Goal: Task Accomplishment & Management: Manage account settings

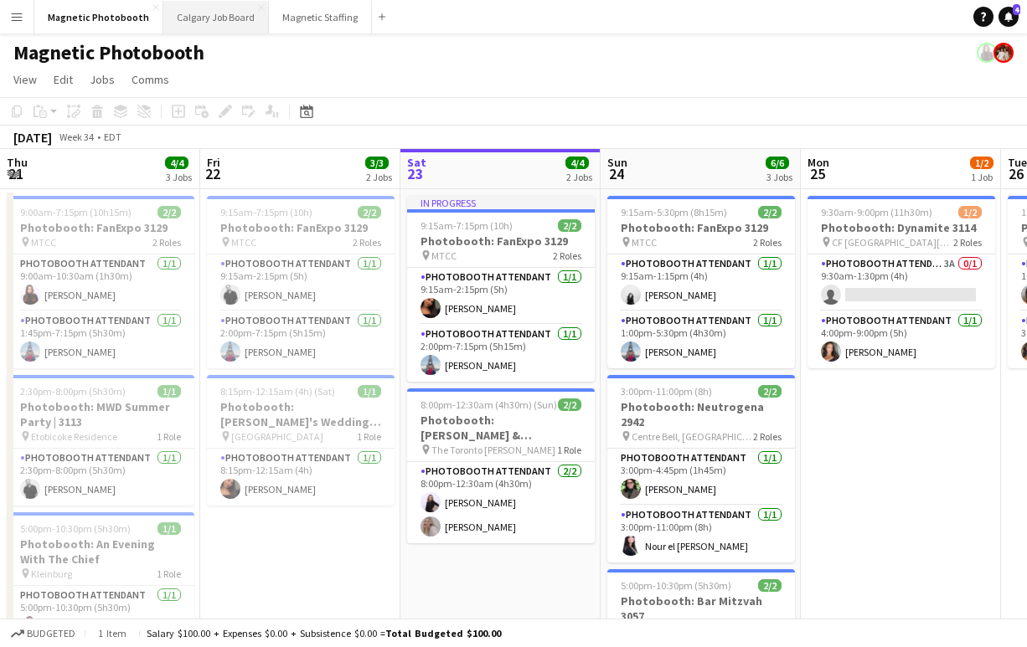
scroll to position [0, 788]
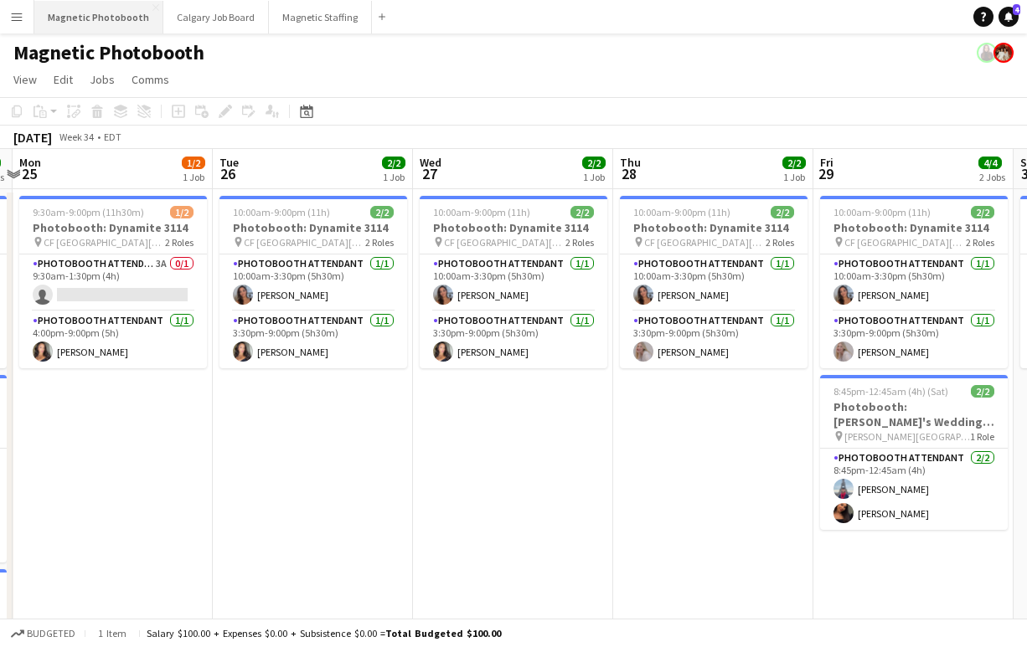
click at [103, 22] on button "Magnetic Photobooth Close" at bounding box center [98, 17] width 129 height 33
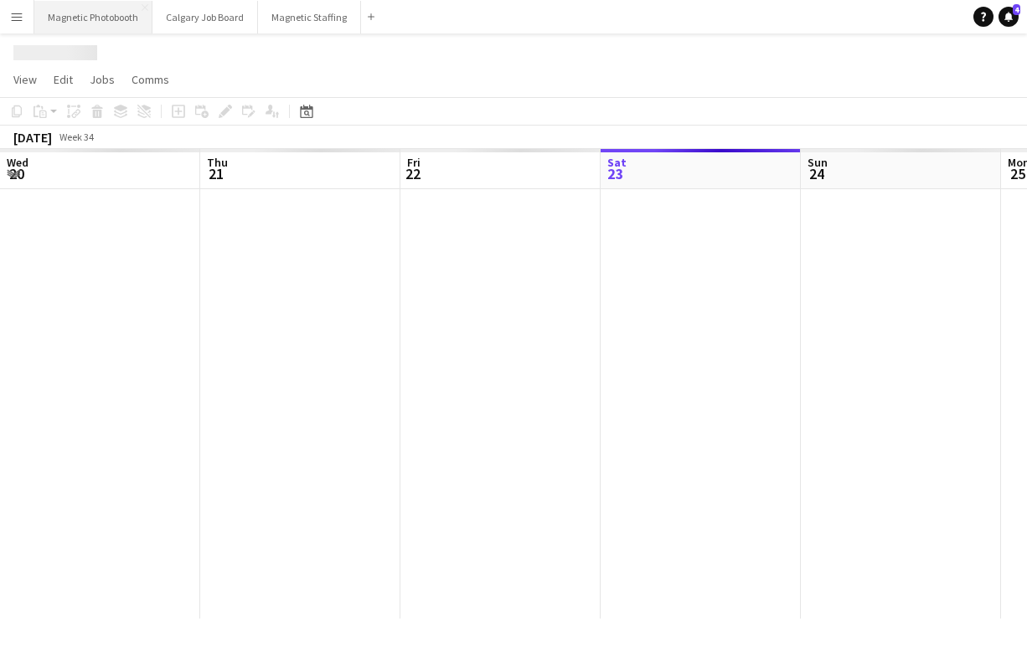
scroll to position [0, 400]
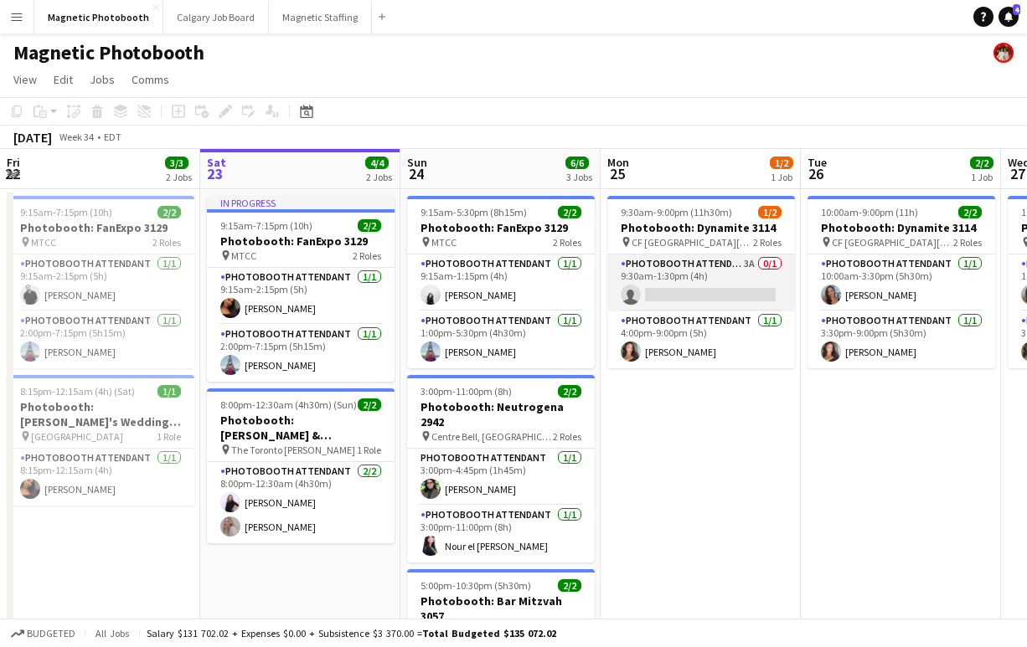
click at [673, 291] on app-card-role "Photobooth Attendant 3A 0/1 9:30am-1:30pm (4h) single-neutral-actions" at bounding box center [701, 283] width 188 height 57
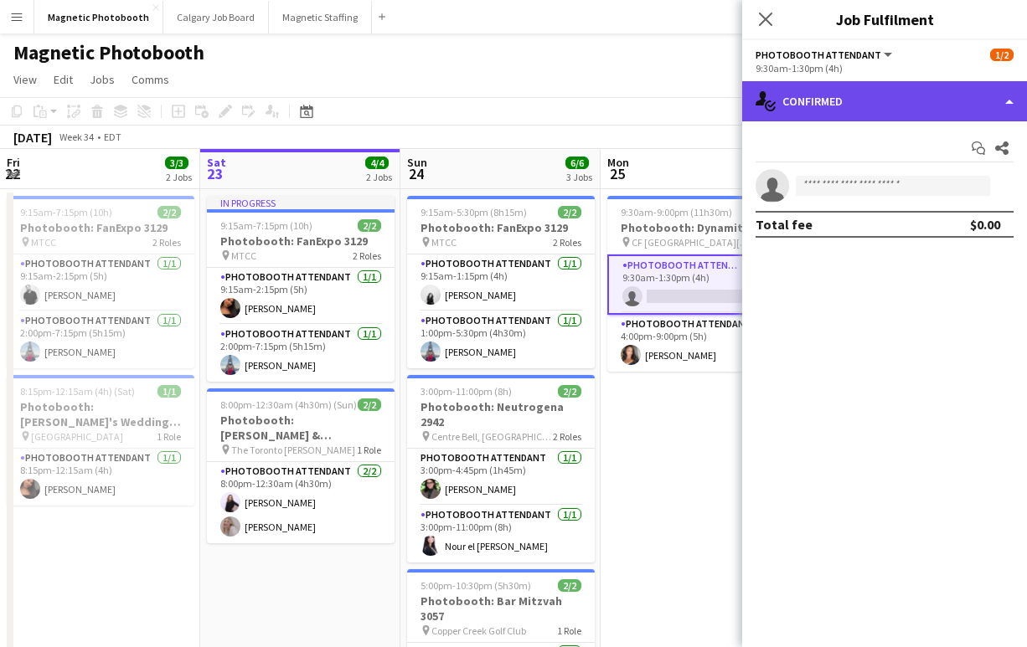
click at [829, 95] on div "single-neutral-actions-check-2 Confirmed" at bounding box center [884, 101] width 285 height 40
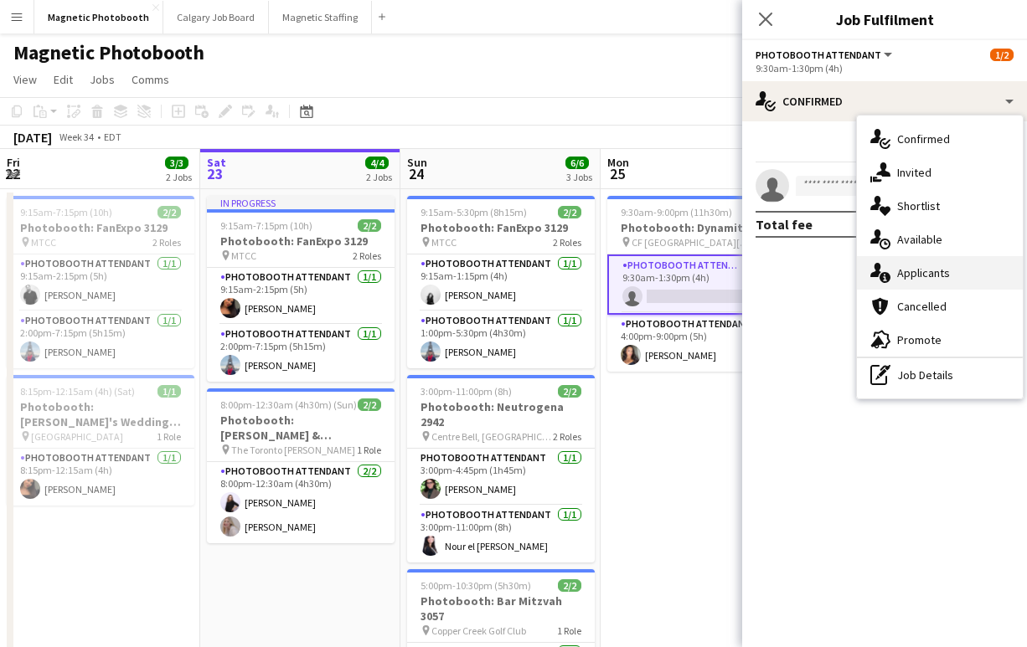
click at [918, 275] on div "single-neutral-actions-information Applicants" at bounding box center [940, 273] width 166 height 34
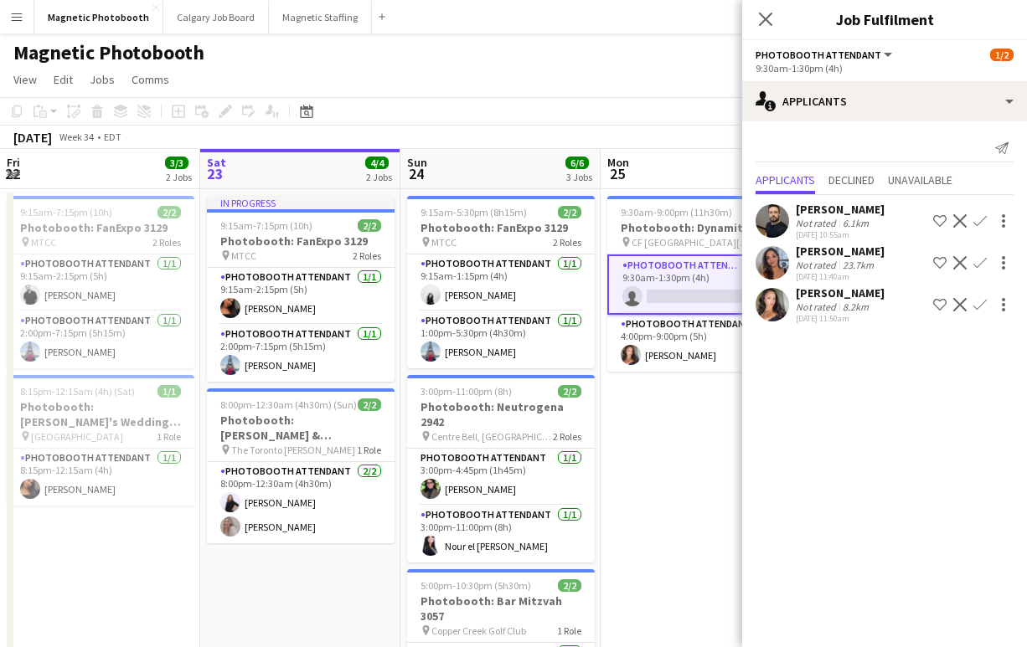
click at [683, 302] on app-card-role "Photobooth Attendant 3A 0/1 9:30am-1:30pm (4h) single-neutral-actions" at bounding box center [701, 285] width 188 height 60
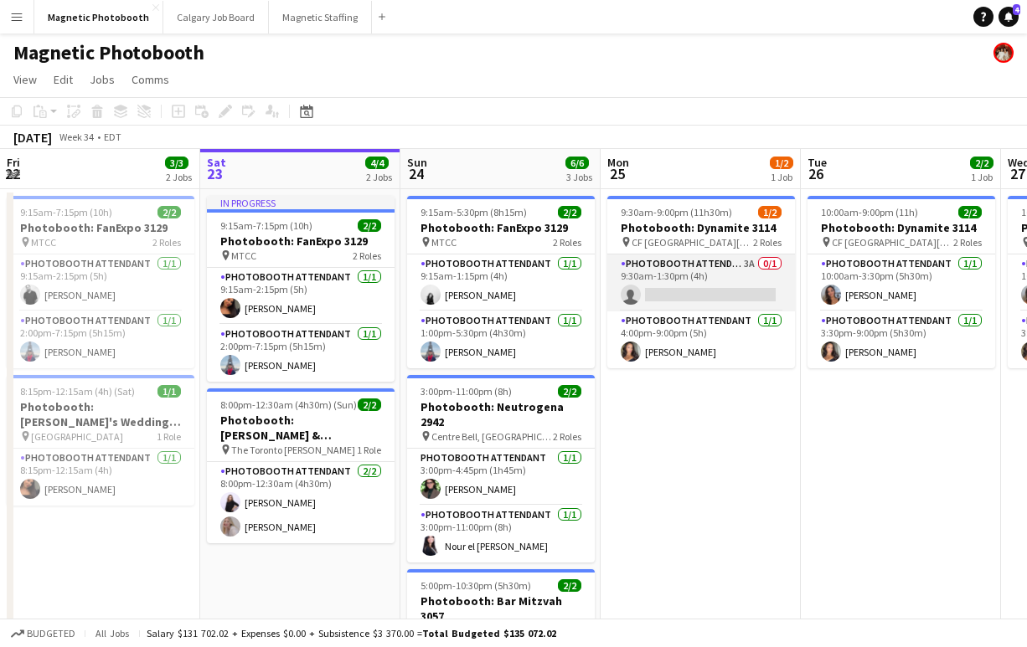
click at [683, 302] on app-card-role "Photobooth Attendant 3A 0/1 9:30am-1:30pm (4h) single-neutral-actions" at bounding box center [701, 283] width 188 height 57
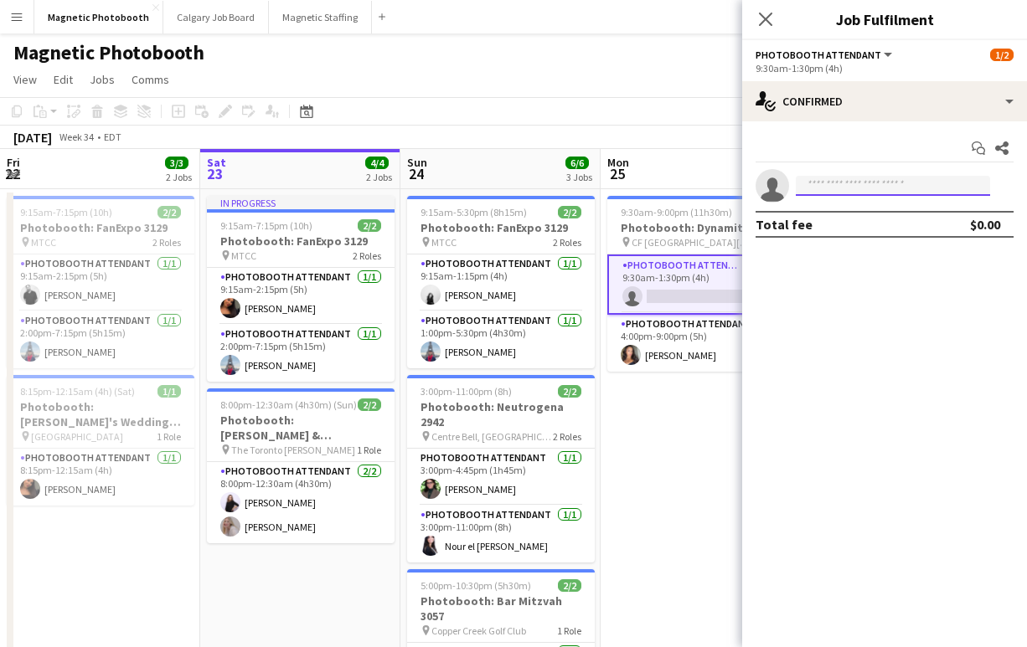
click at [824, 182] on input at bounding box center [893, 186] width 194 height 20
click at [764, 21] on icon at bounding box center [765, 19] width 16 height 16
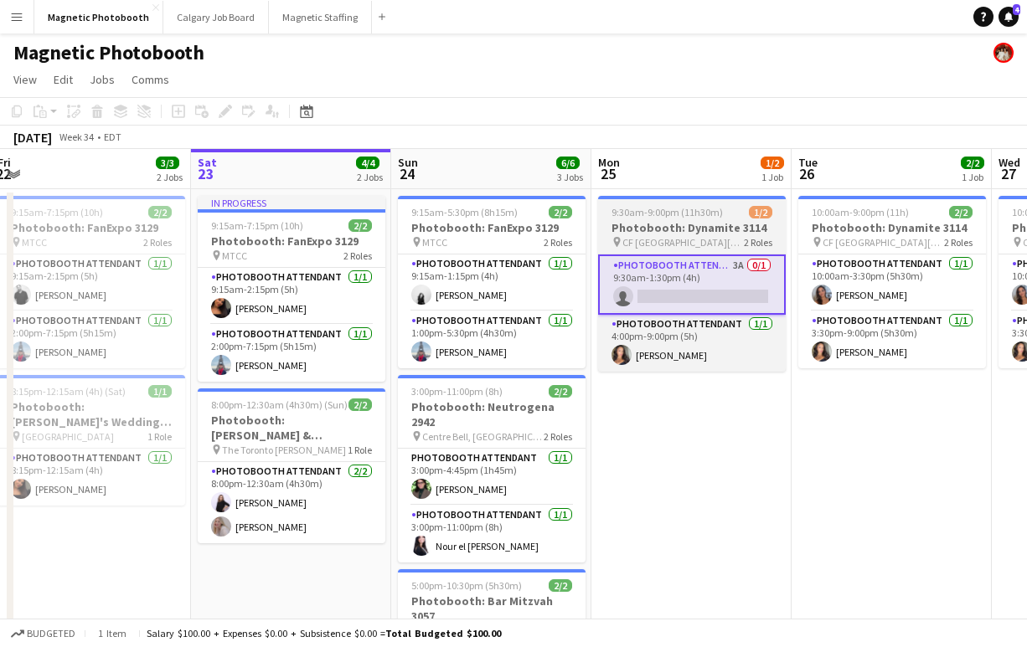
scroll to position [0, 411]
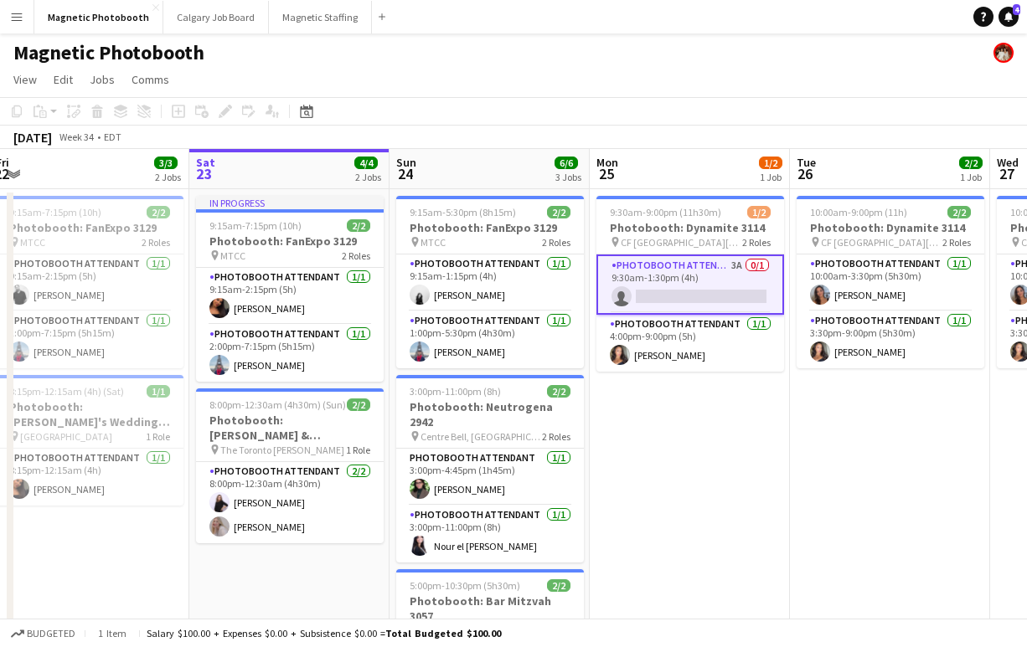
click at [702, 302] on app-card-role "Photobooth Attendant 3A 0/1 9:30am-1:30pm (4h) single-neutral-actions" at bounding box center [690, 285] width 188 height 60
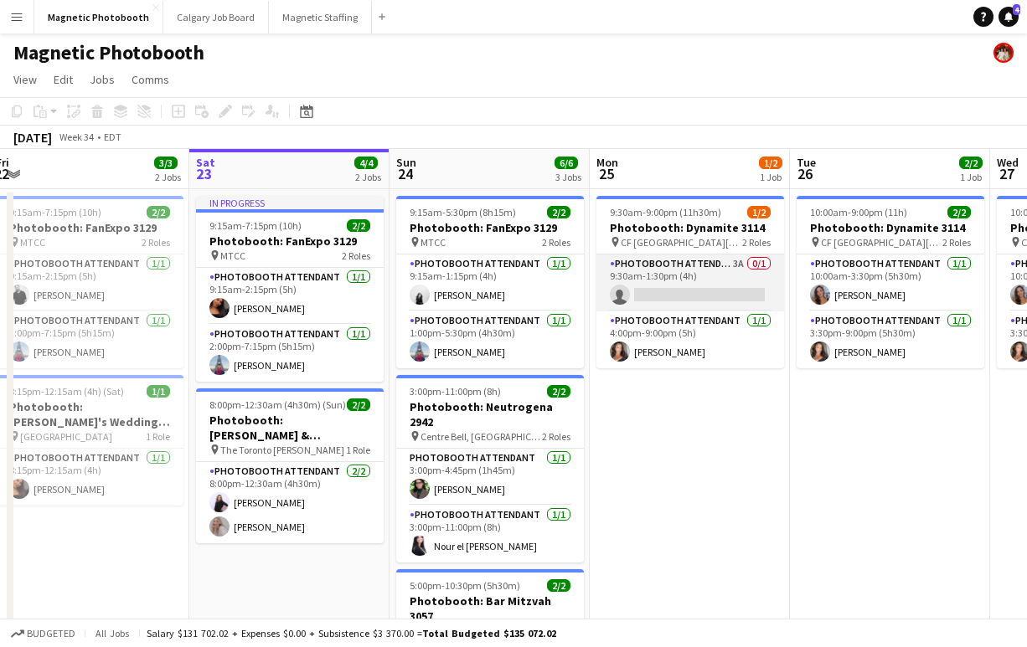
click at [739, 289] on app-card-role "Photobooth Attendant 3A 0/1 9:30am-1:30pm (4h) single-neutral-actions" at bounding box center [690, 283] width 188 height 57
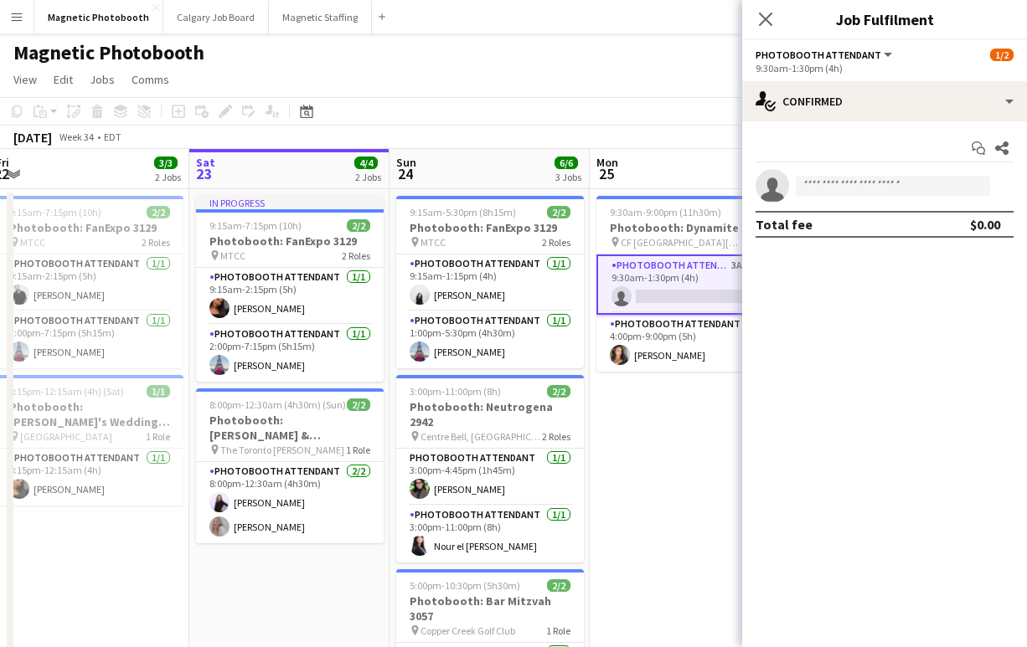
click at [896, 122] on div "Start chat Share single-neutral-actions Total fee $0.00" at bounding box center [884, 186] width 285 height 130
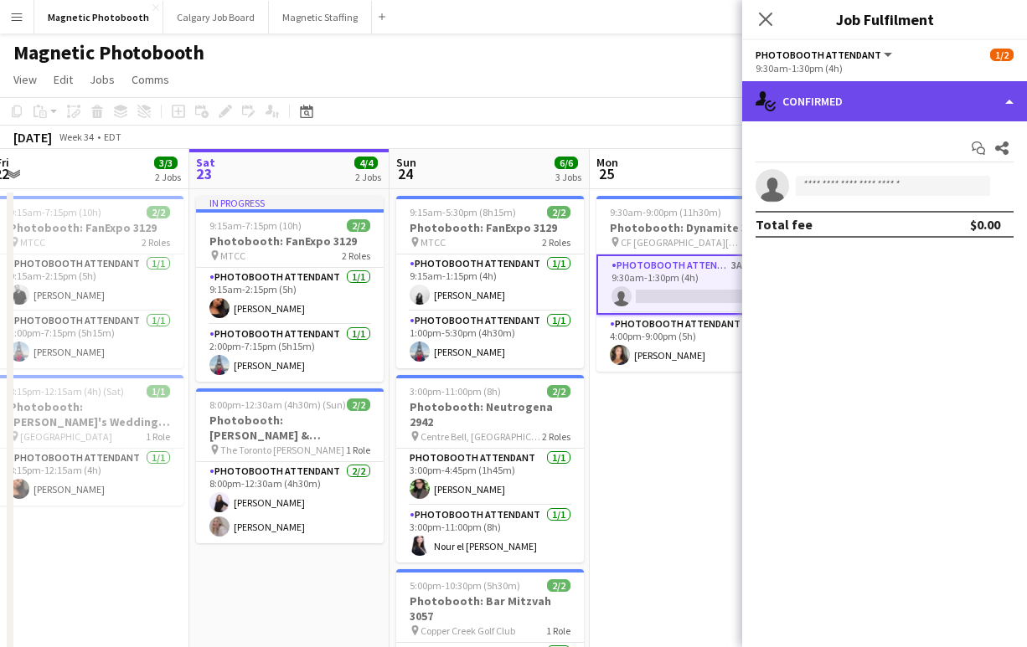
click at [895, 108] on div "single-neutral-actions-check-2 Confirmed" at bounding box center [884, 101] width 285 height 40
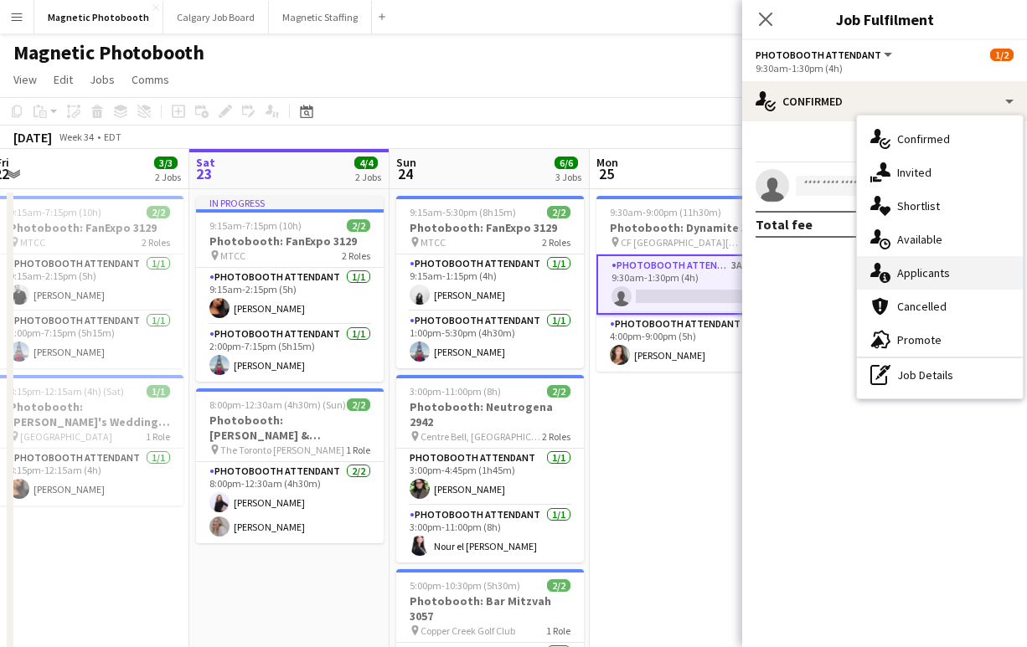
click at [945, 275] on div "single-neutral-actions-information Applicants" at bounding box center [940, 273] width 166 height 34
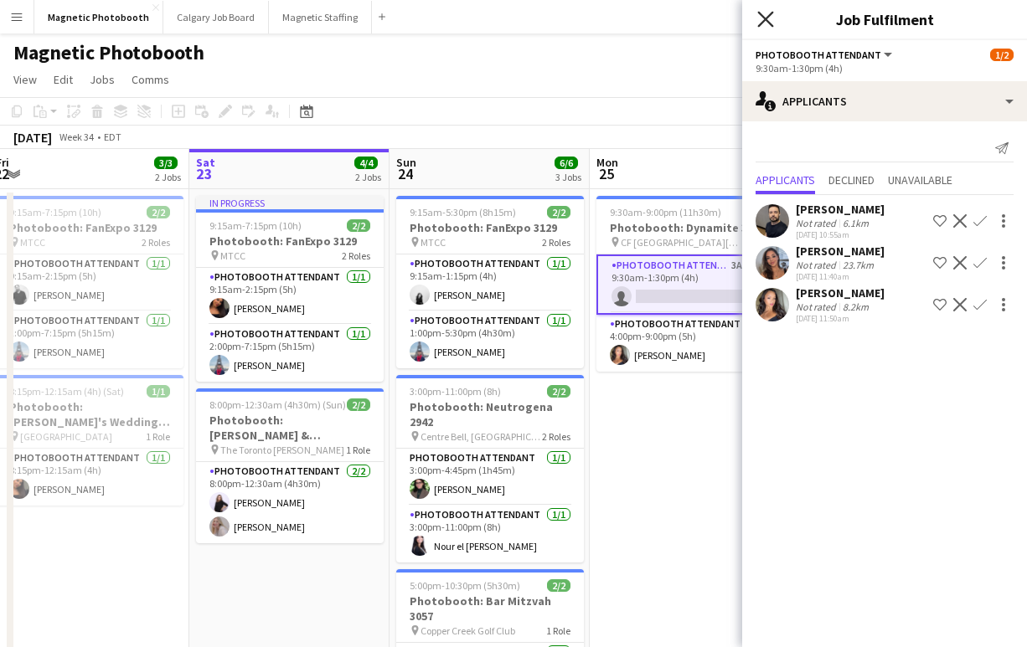
click at [762, 23] on icon "Close pop-in" at bounding box center [765, 19] width 16 height 16
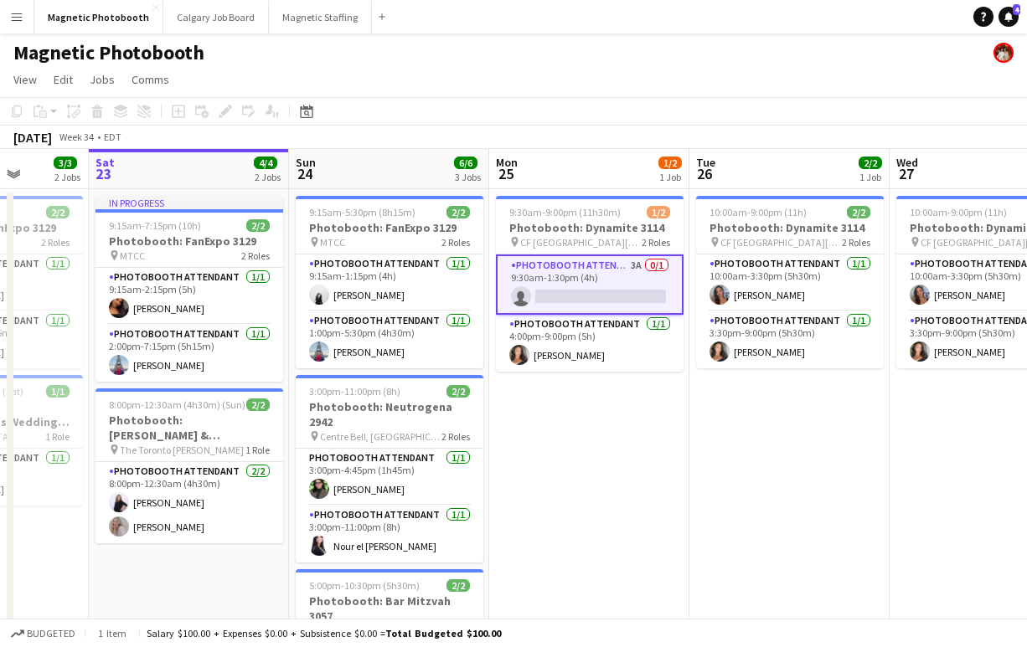
scroll to position [0, 516]
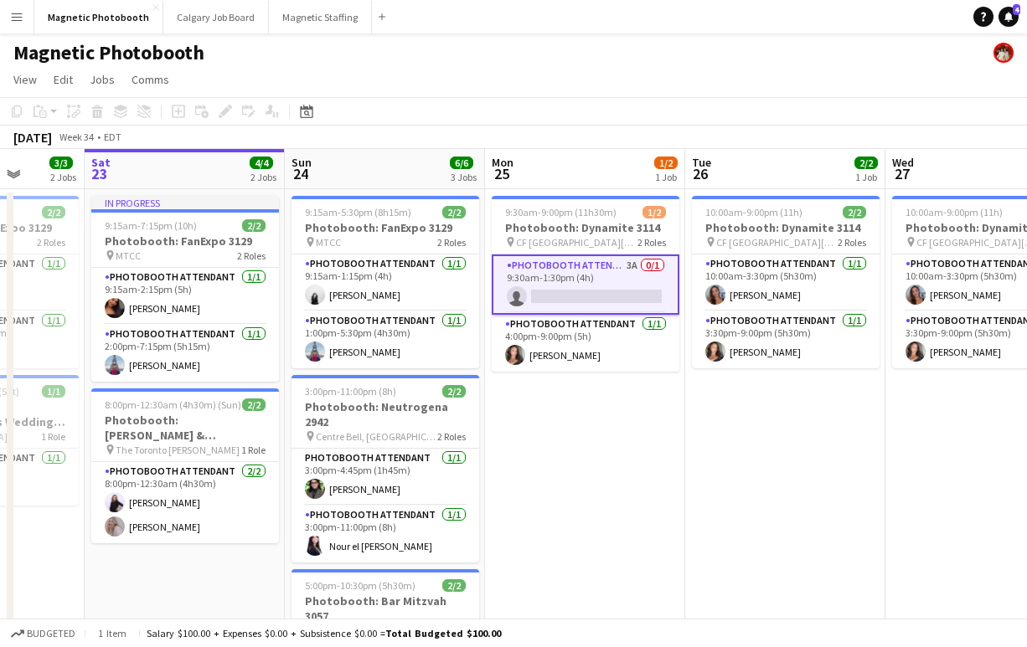
click at [577, 299] on app-card-role "Photobooth Attendant 3A 0/1 9:30am-1:30pm (4h) single-neutral-actions" at bounding box center [586, 285] width 188 height 60
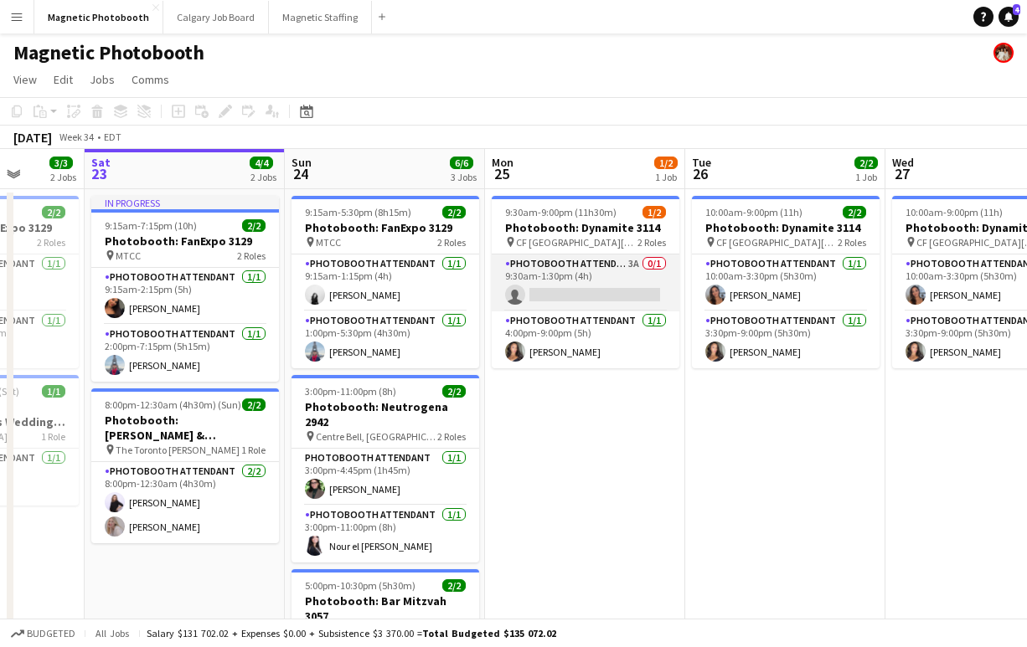
click at [577, 299] on app-card-role "Photobooth Attendant 3A 0/1 9:30am-1:30pm (4h) single-neutral-actions" at bounding box center [586, 283] width 188 height 57
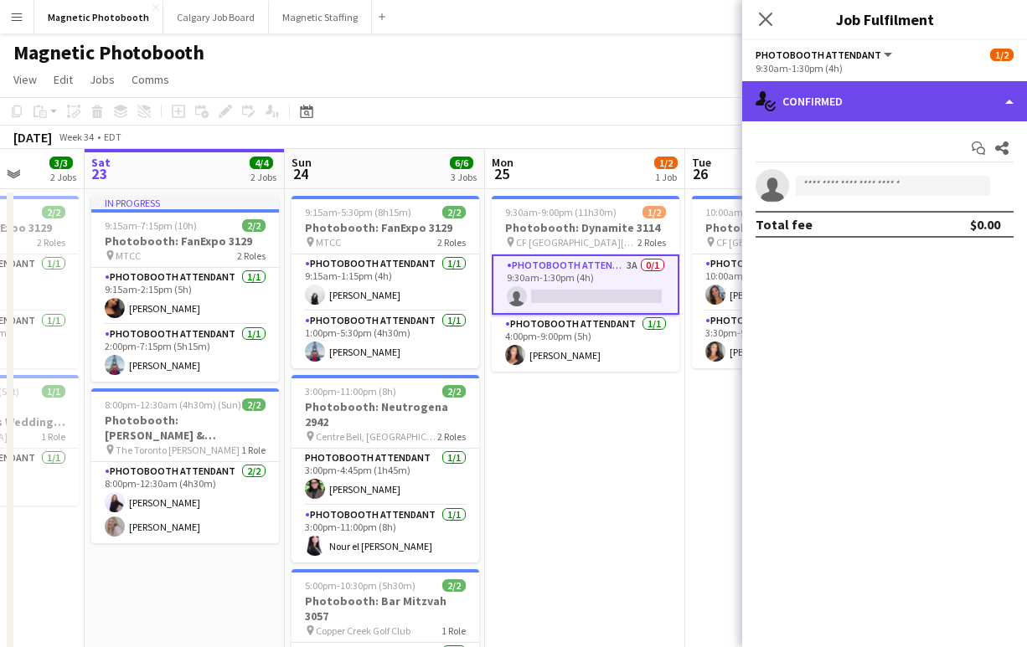
click at [857, 99] on div "single-neutral-actions-check-2 Confirmed" at bounding box center [884, 101] width 285 height 40
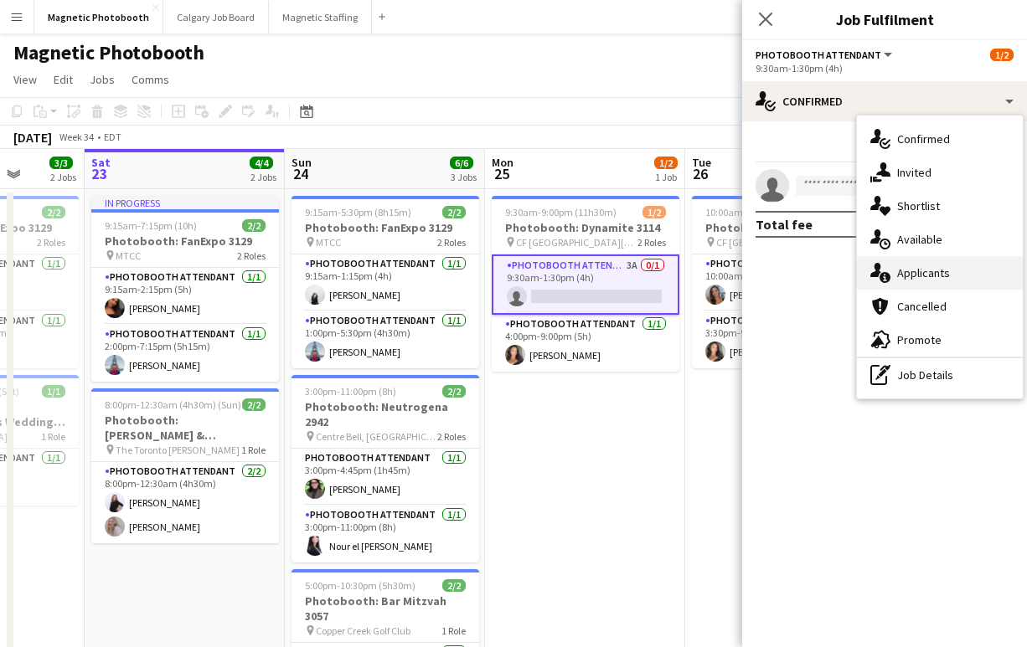
click at [937, 271] on div "single-neutral-actions-information Applicants" at bounding box center [940, 273] width 166 height 34
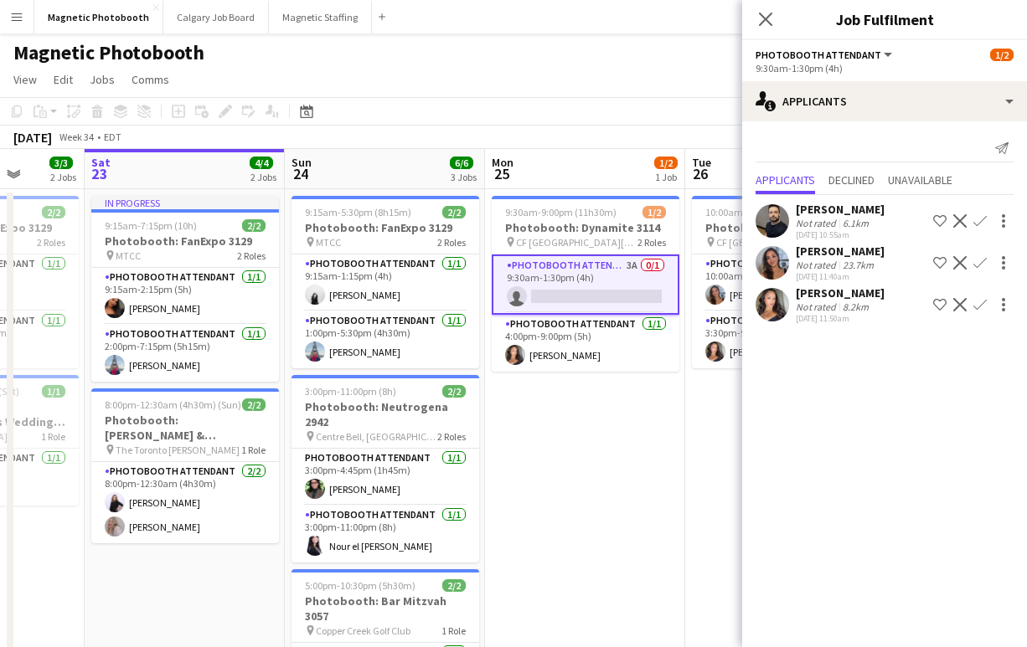
click at [981, 262] on app-icon "Confirm" at bounding box center [979, 262] width 13 height 13
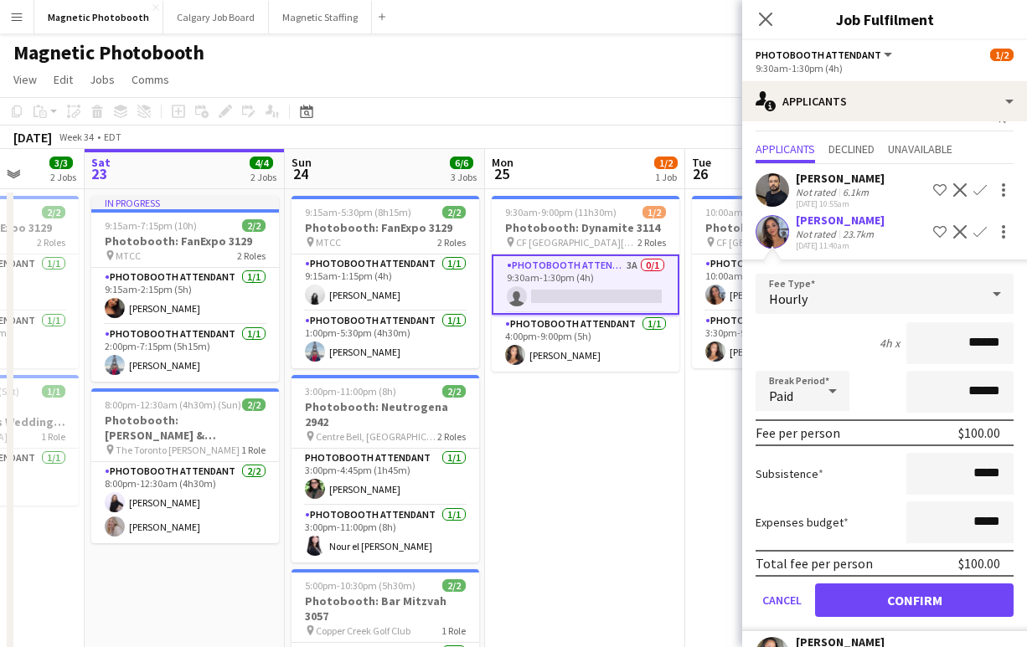
scroll to position [33, 0]
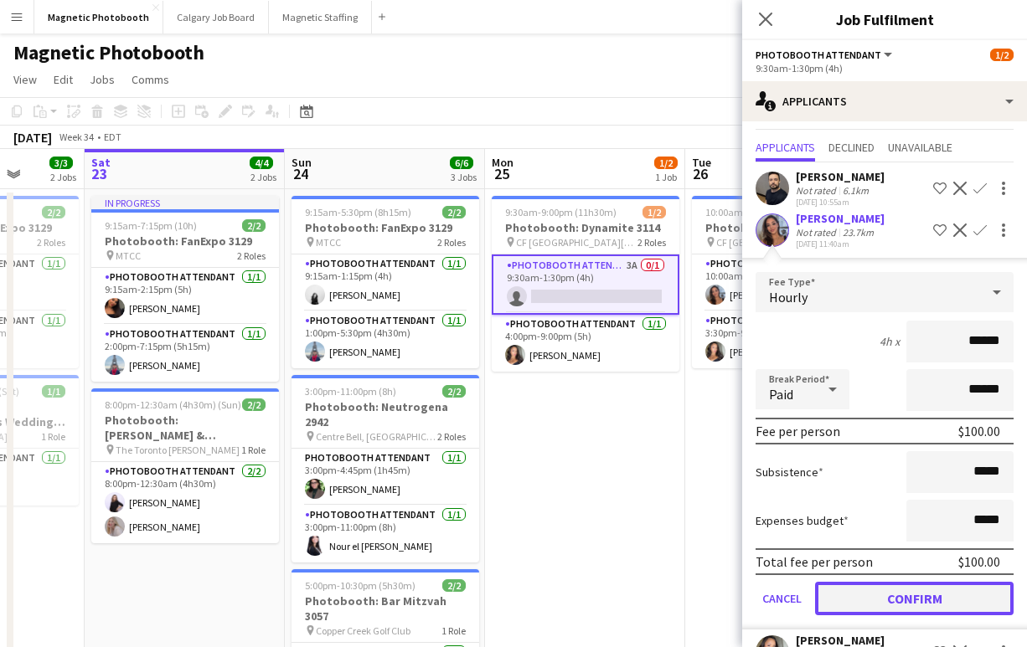
click at [879, 591] on button "Confirm" at bounding box center [914, 599] width 198 height 34
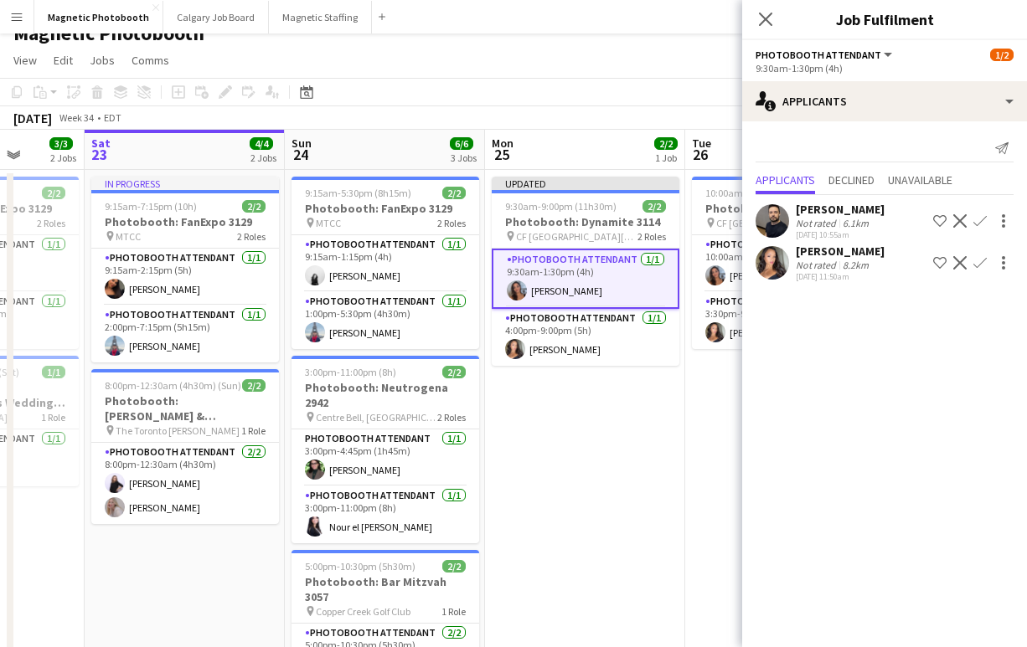
scroll to position [28, 0]
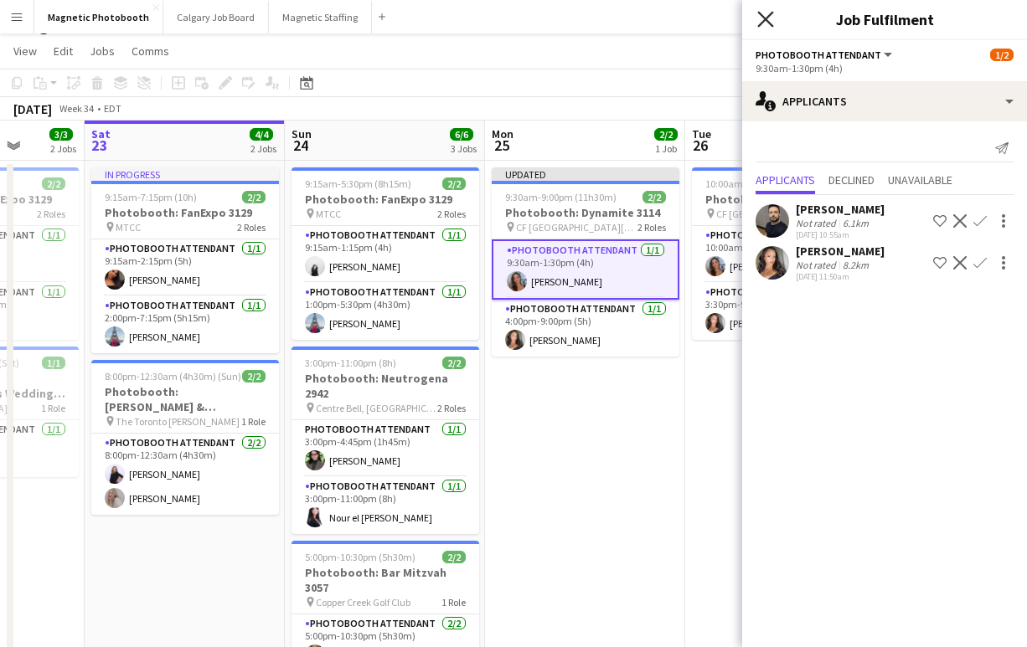
click at [769, 16] on icon at bounding box center [765, 19] width 16 height 16
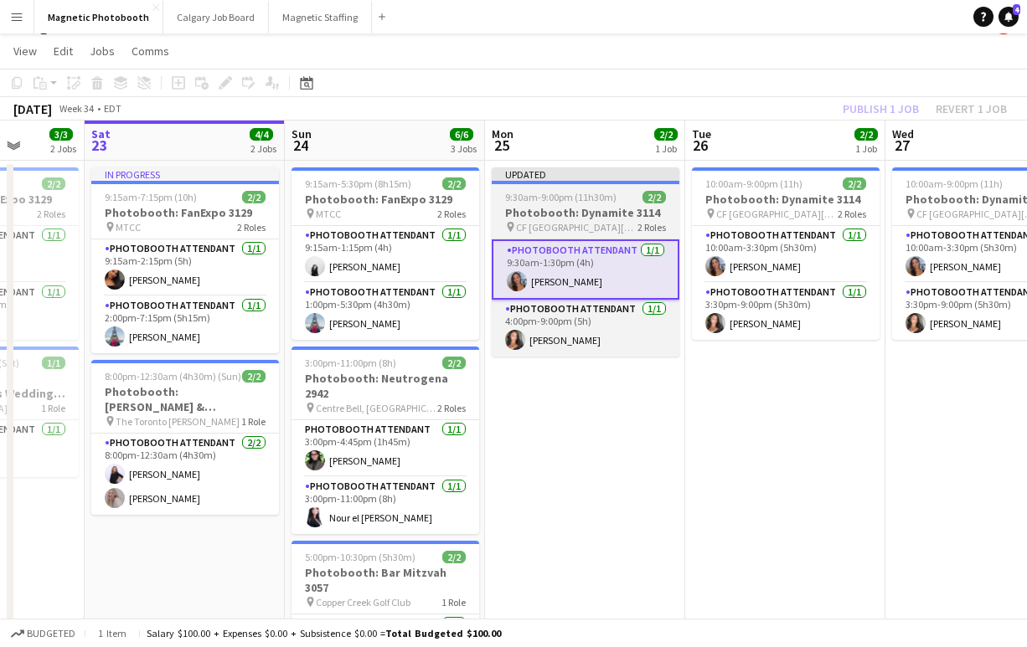
click at [612, 212] on h3 "Photobooth: Dynamite 3114" at bounding box center [586, 212] width 188 height 15
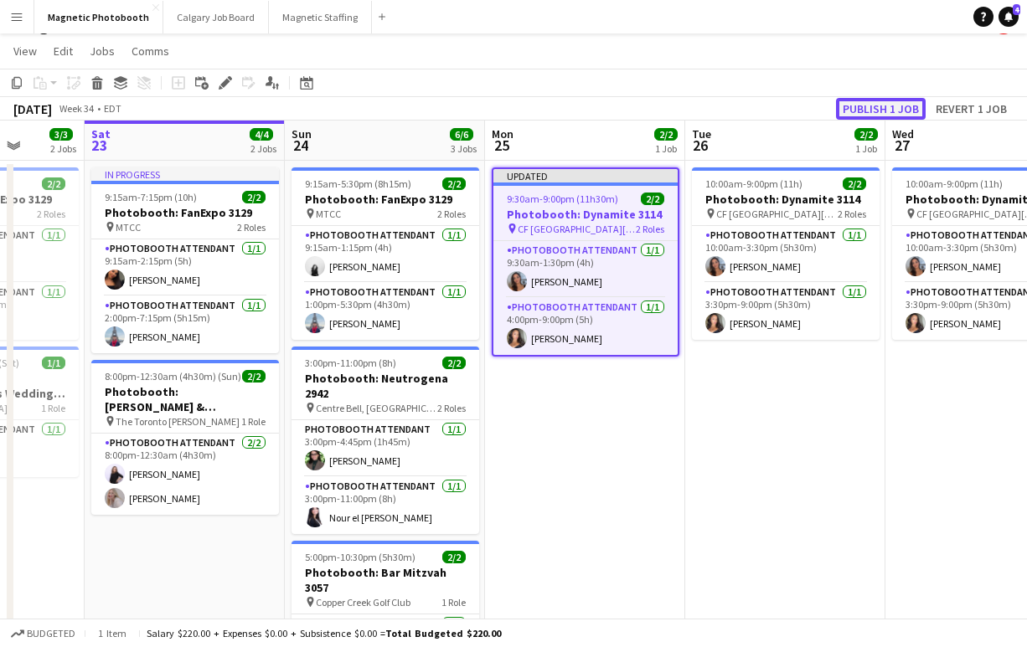
click at [876, 106] on button "Publish 1 job" at bounding box center [881, 109] width 90 height 22
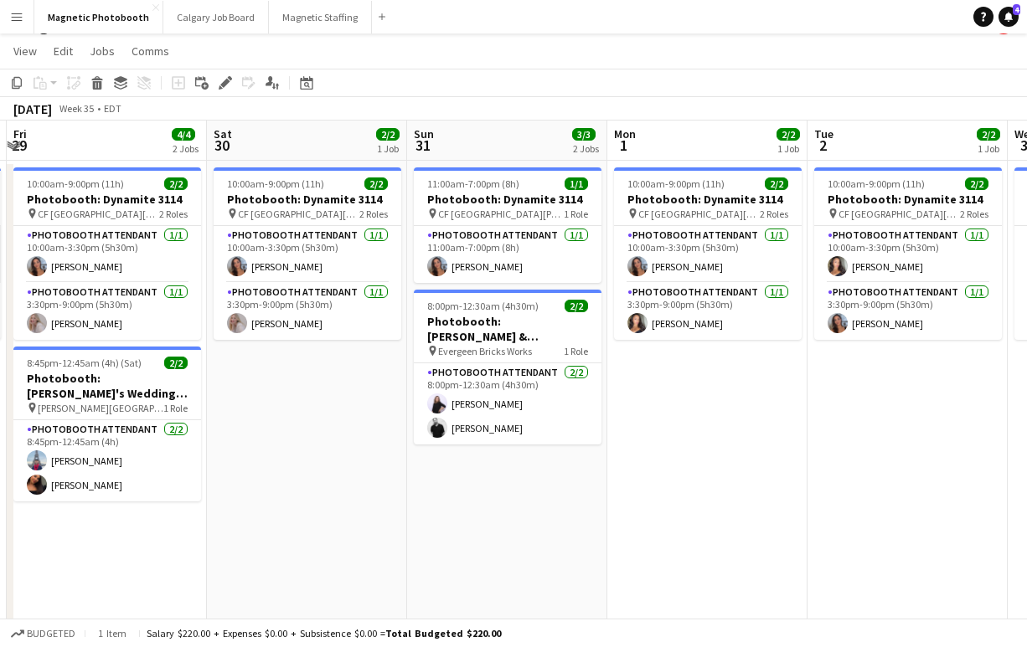
scroll to position [0, 596]
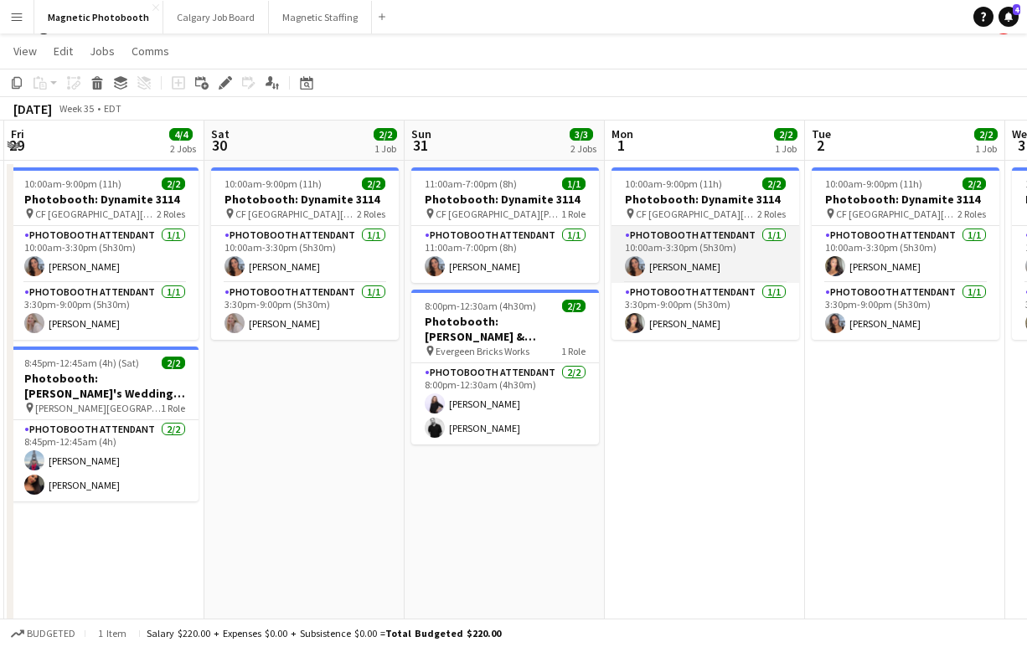
click at [661, 255] on app-card-role "Photobooth Attendant [DATE] 10:00am-3:30pm (5h30m) [PERSON_NAME]" at bounding box center [705, 254] width 188 height 57
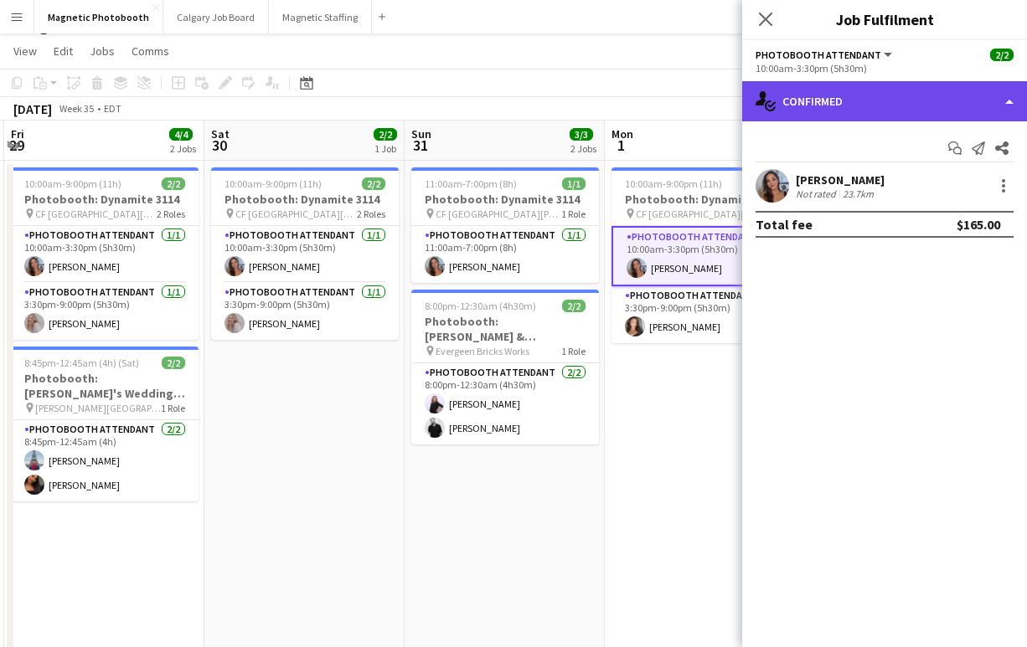
click at [804, 116] on div "single-neutral-actions-check-2 Confirmed" at bounding box center [884, 101] width 285 height 40
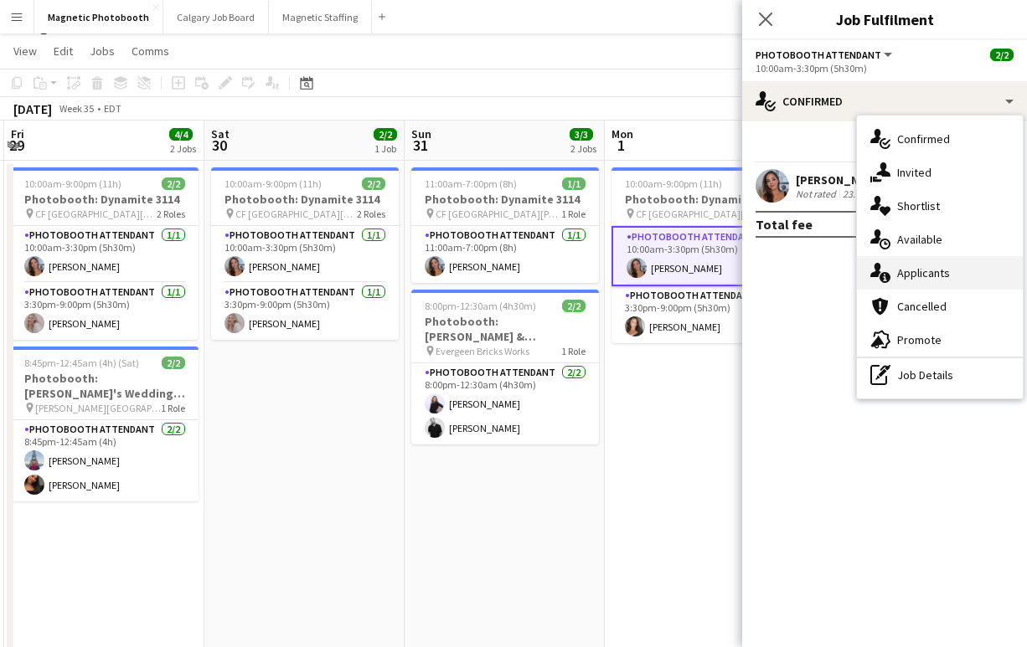
click at [900, 258] on div "single-neutral-actions-information Applicants" at bounding box center [940, 273] width 166 height 34
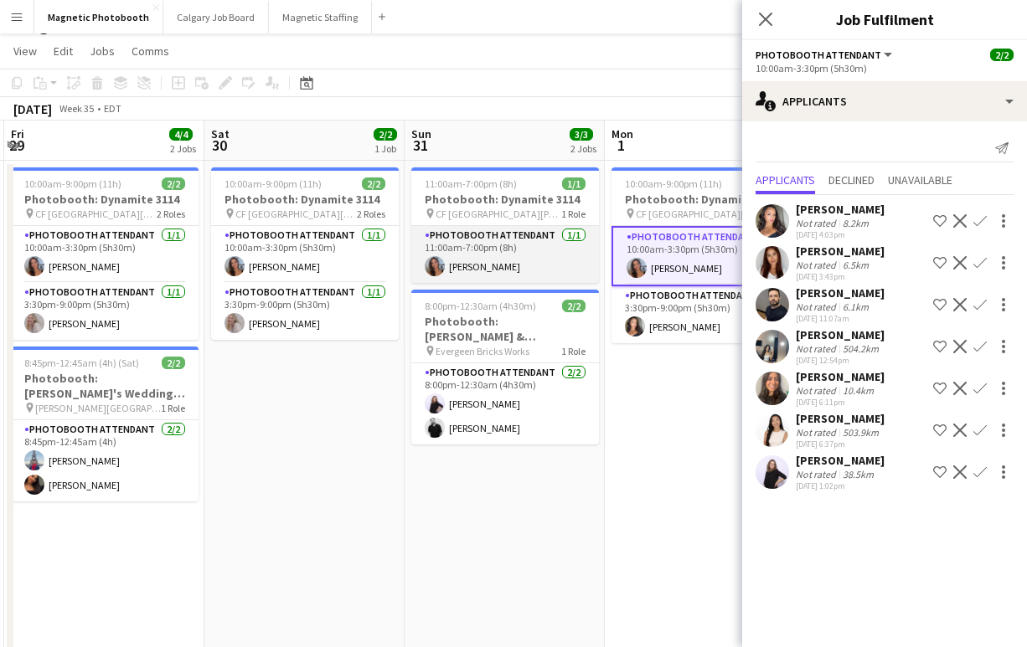
click at [523, 265] on app-card-role "Photobooth Attendant [DATE] 11:00am-7:00pm (8h) [PERSON_NAME]" at bounding box center [505, 254] width 188 height 57
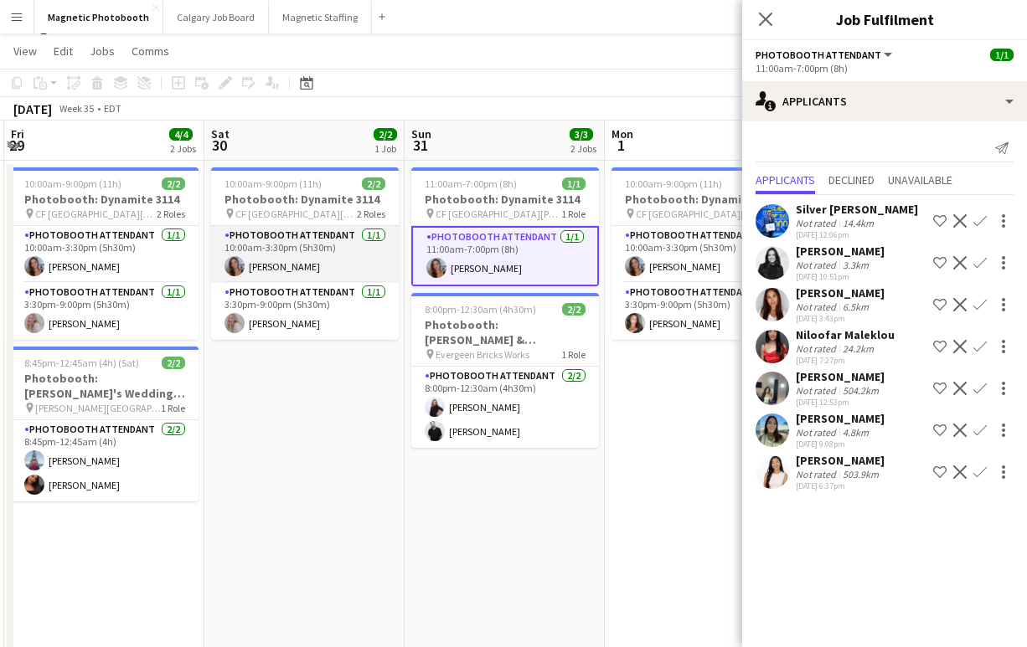
click at [353, 264] on app-card-role "Photobooth Attendant [DATE] 10:00am-3:30pm (5h30m) [PERSON_NAME]" at bounding box center [305, 254] width 188 height 57
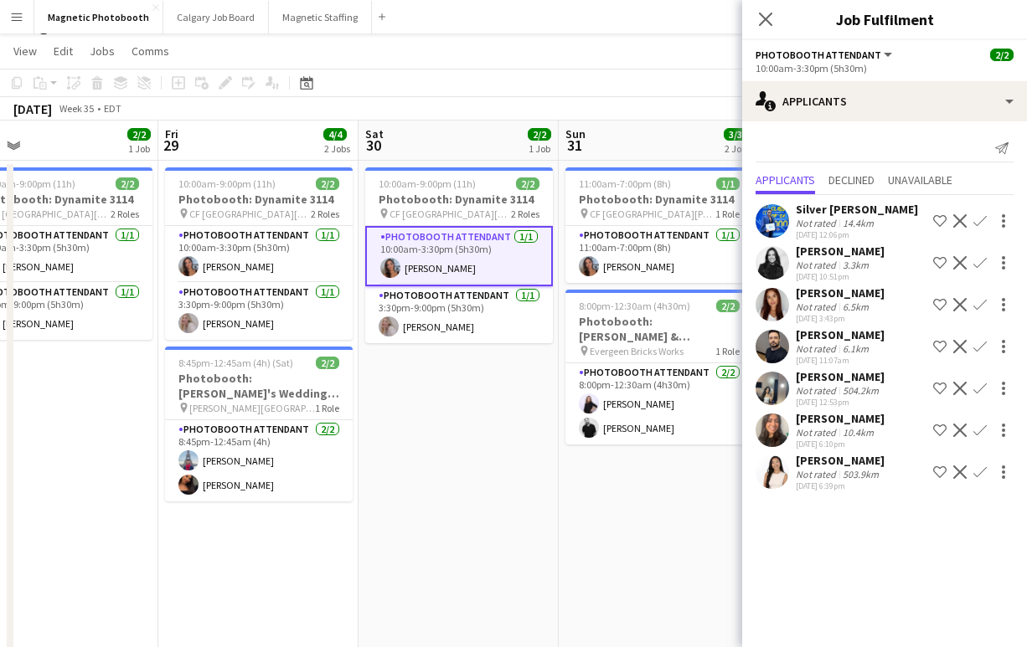
scroll to position [0, 353]
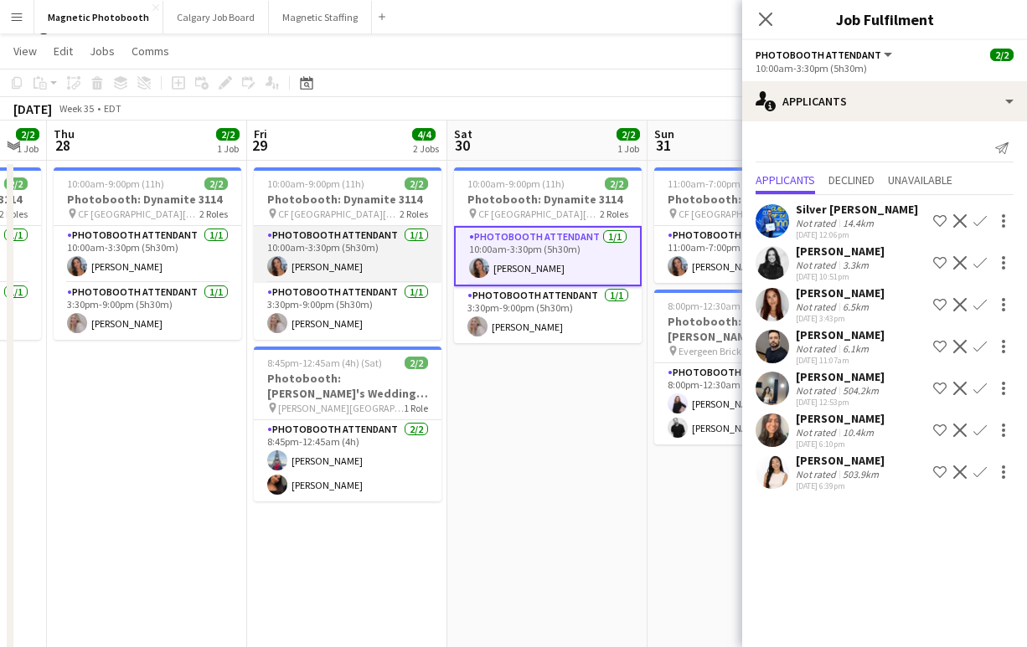
click at [339, 261] on app-card-role "Photobooth Attendant [DATE] 10:00am-3:30pm (5h30m) [PERSON_NAME]" at bounding box center [348, 254] width 188 height 57
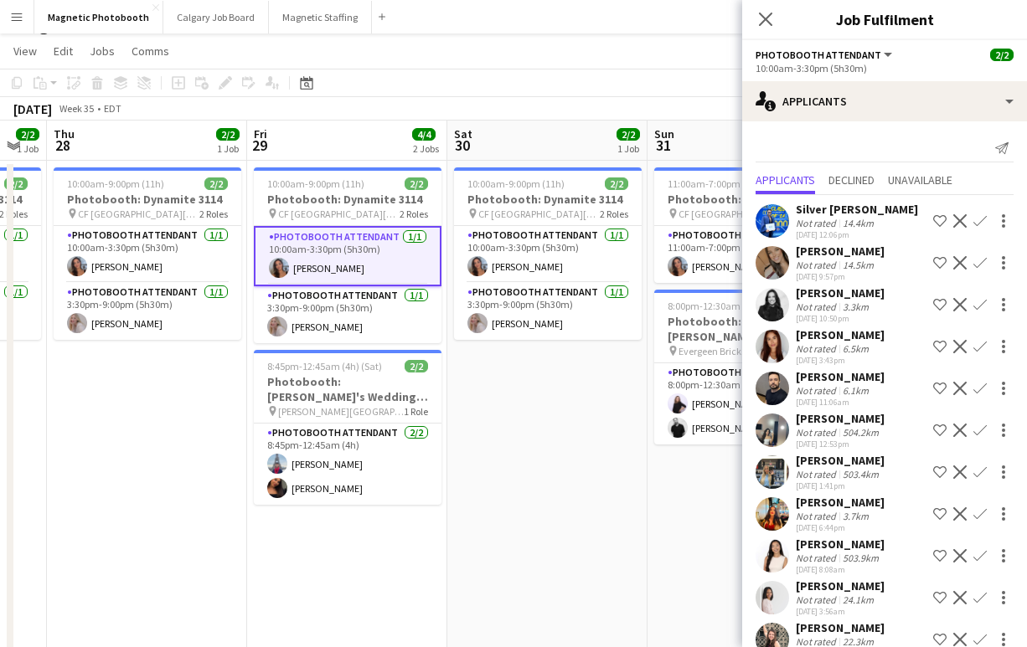
scroll to position [28, 0]
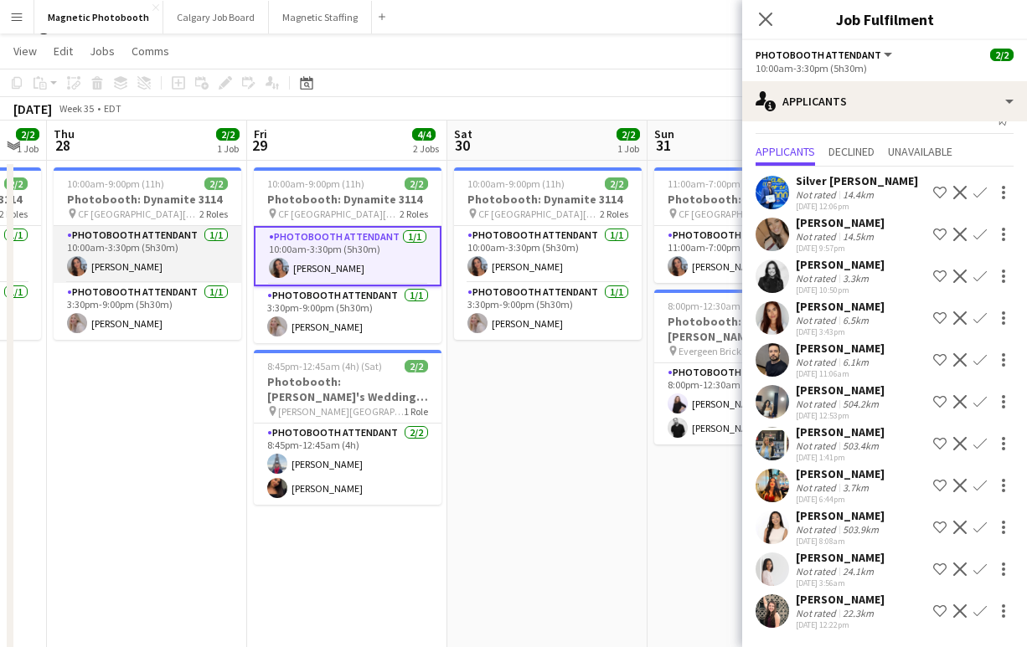
click at [178, 249] on app-card-role "Photobooth Attendant [DATE] 10:00am-3:30pm (5h30m) [PERSON_NAME]" at bounding box center [148, 254] width 188 height 57
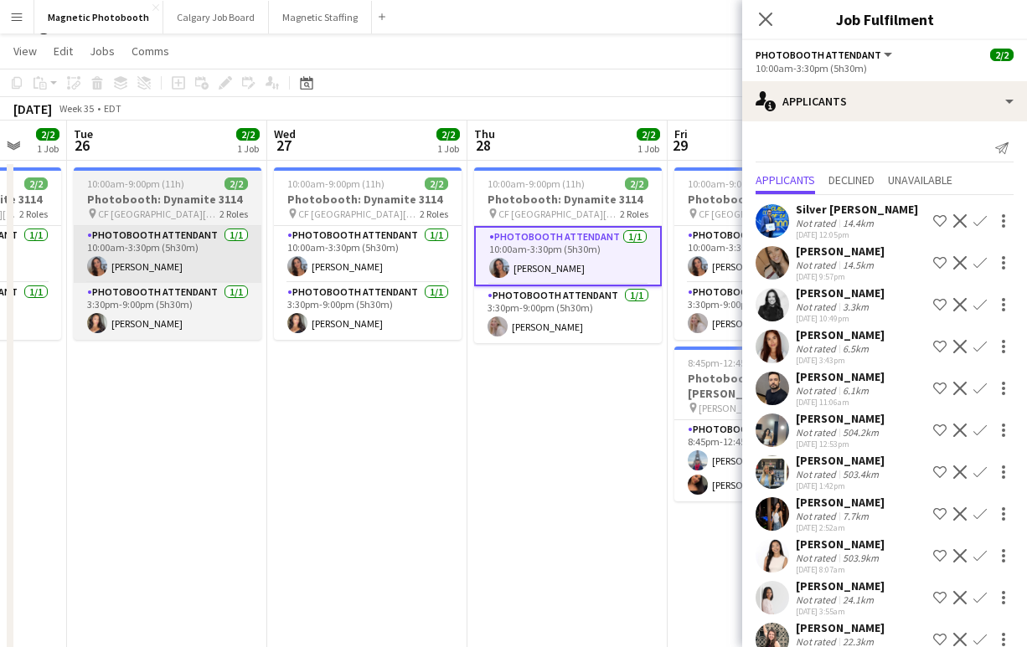
scroll to position [0, 483]
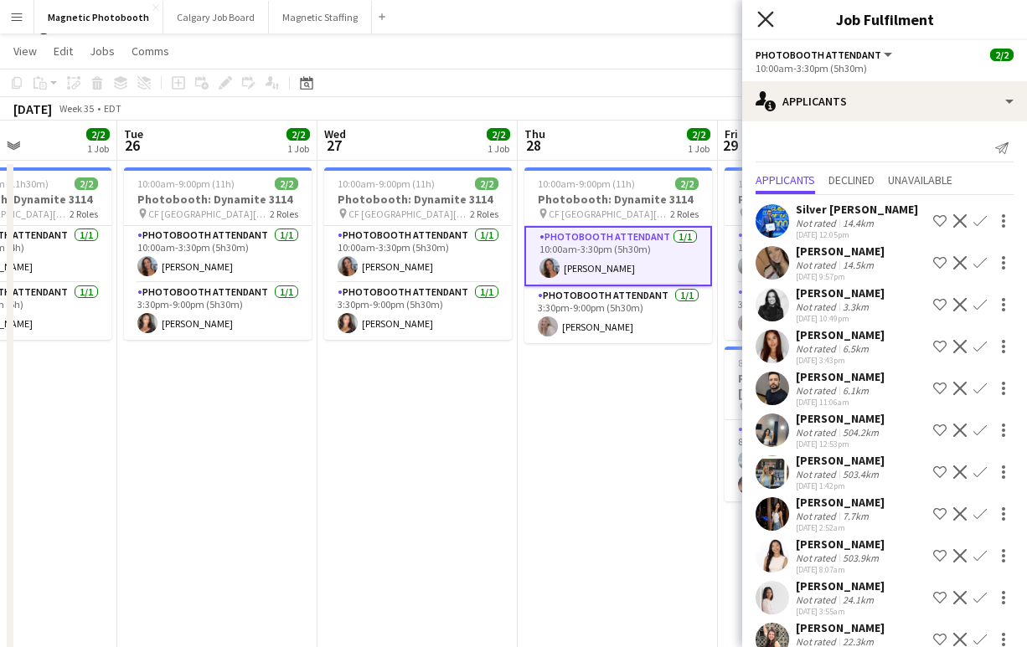
click at [762, 18] on icon at bounding box center [765, 19] width 16 height 16
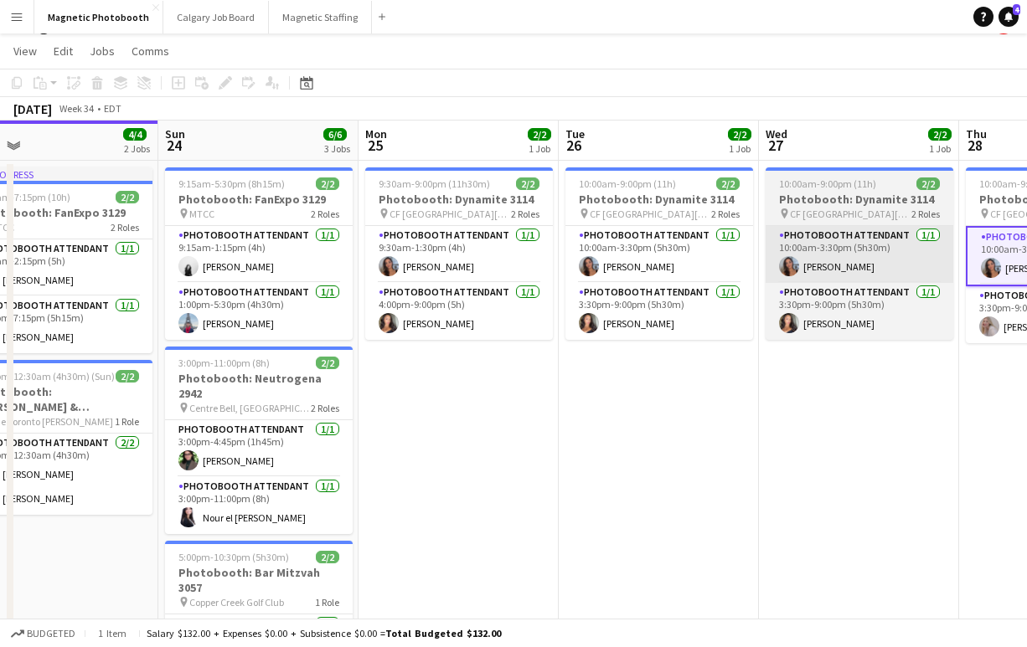
scroll to position [0, 364]
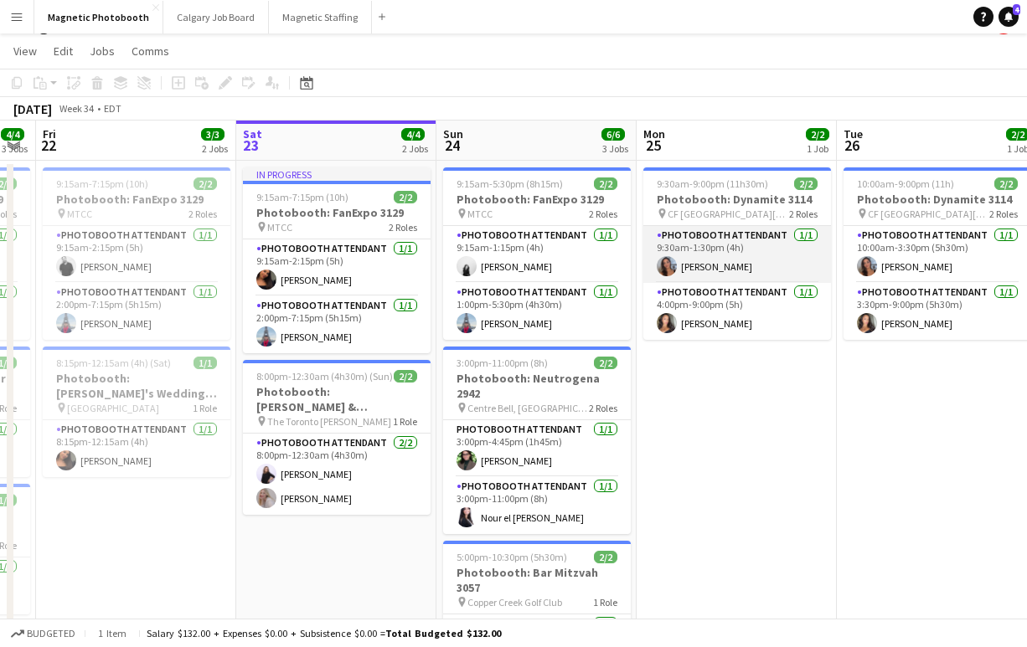
click at [732, 250] on app-card-role "Photobooth Attendant [DATE] 9:30am-1:30pm (4h) [PERSON_NAME]" at bounding box center [737, 254] width 188 height 57
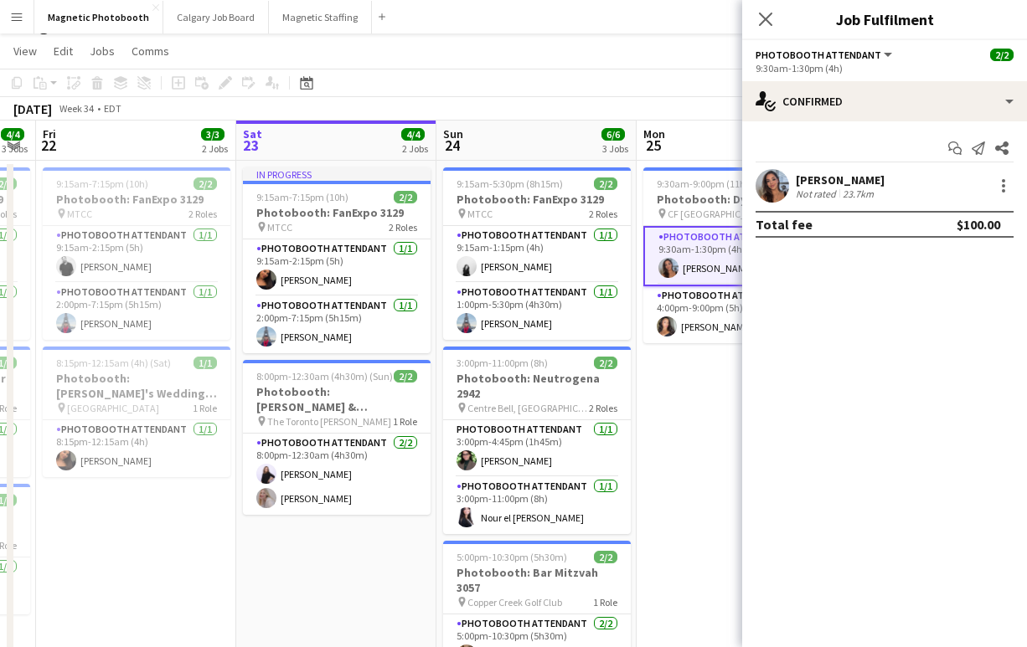
click at [838, 182] on div "[PERSON_NAME]" at bounding box center [840, 180] width 89 height 15
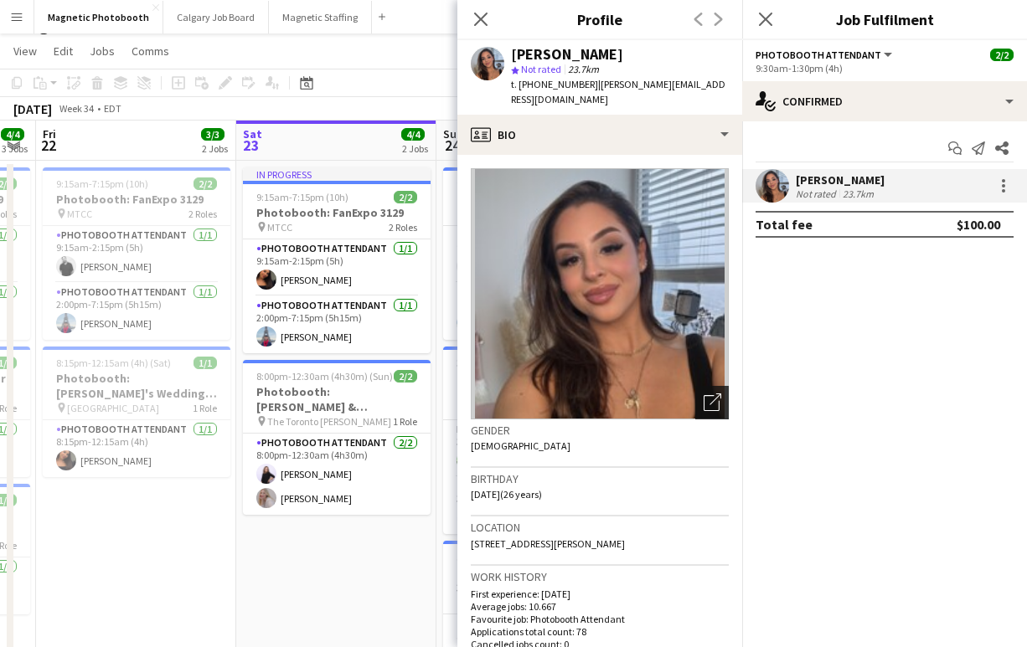
click at [714, 394] on icon "Open photos pop-in" at bounding box center [713, 403] width 18 height 18
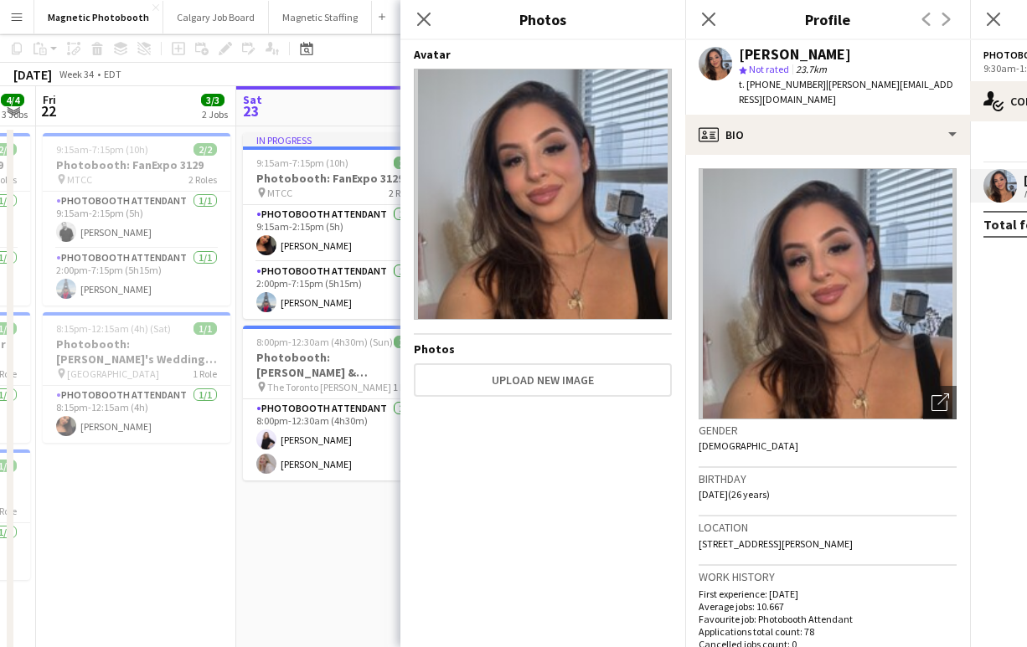
scroll to position [0, 0]
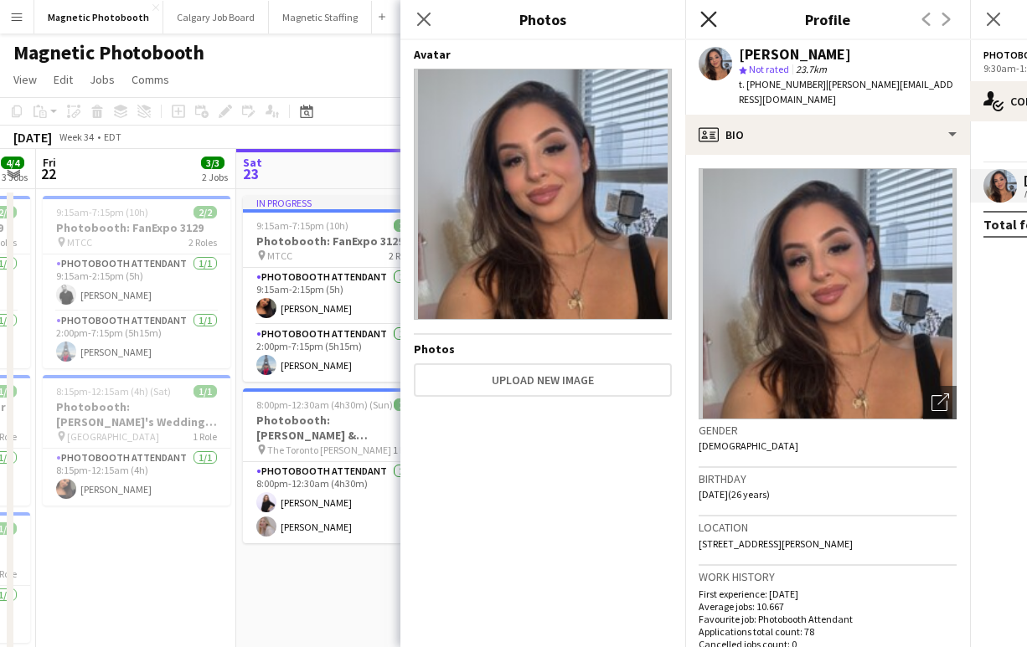
click at [711, 18] on icon "Close pop-in" at bounding box center [708, 19] width 16 height 16
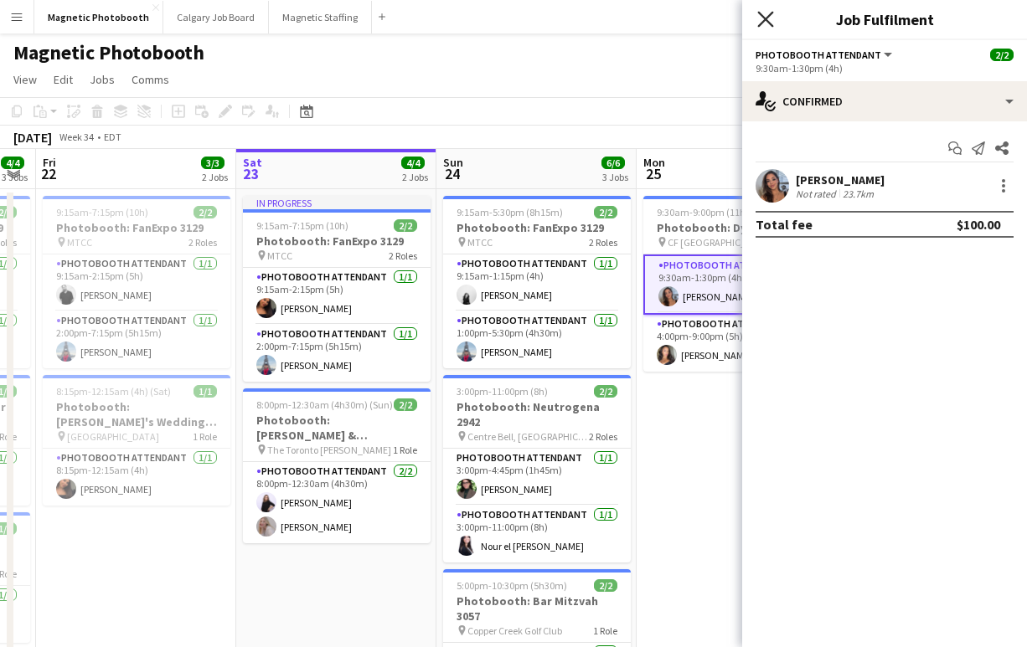
click at [759, 18] on icon "Close pop-in" at bounding box center [765, 19] width 16 height 16
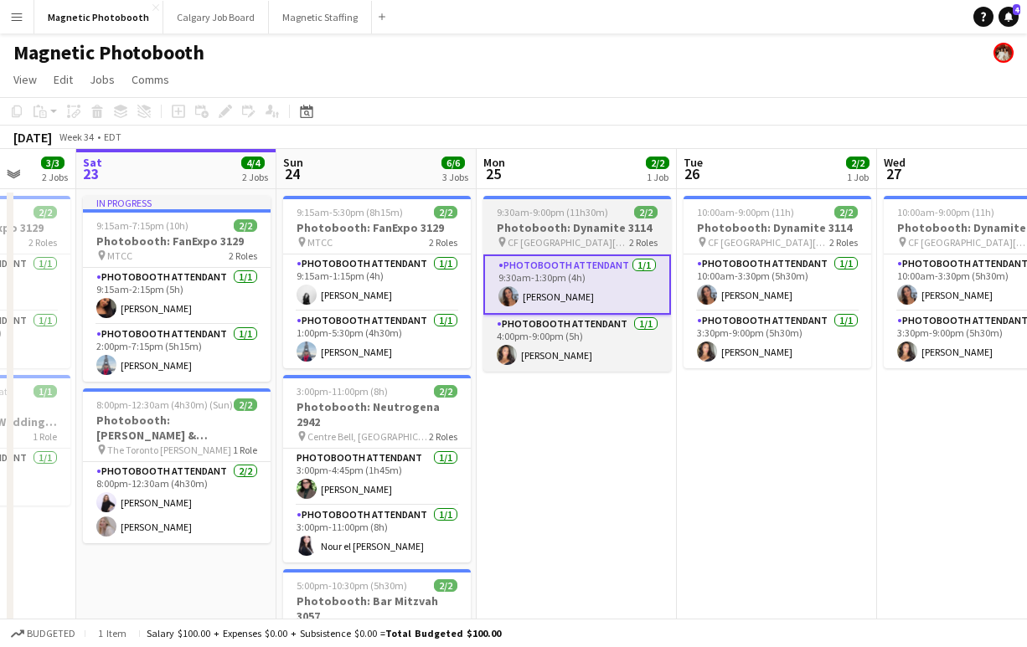
scroll to position [0, 539]
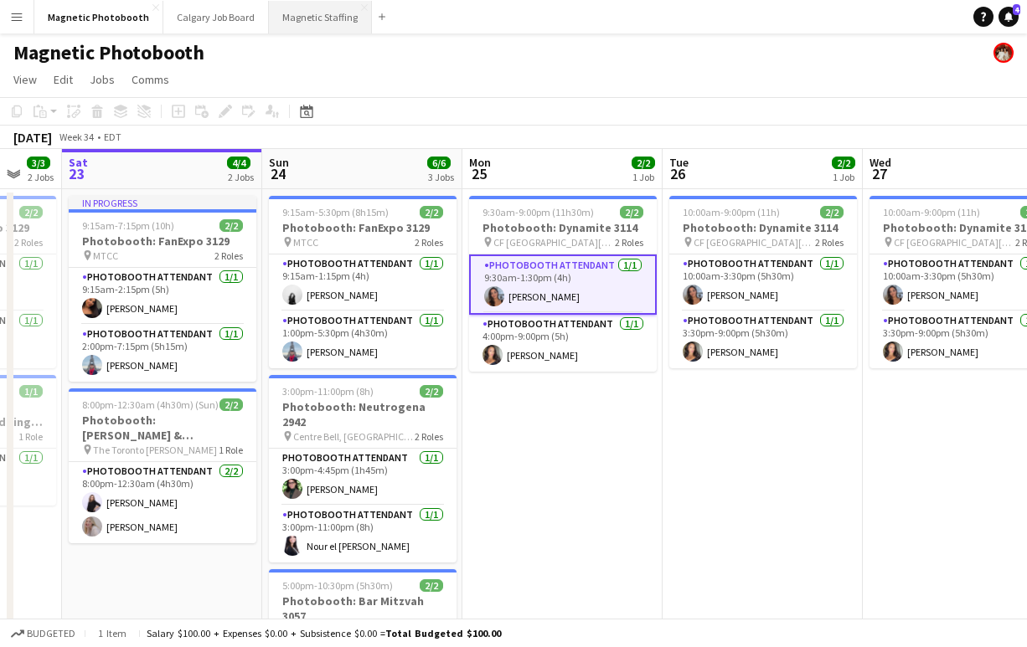
click at [296, 23] on button "Magnetic Staffing Close" at bounding box center [320, 17] width 103 height 33
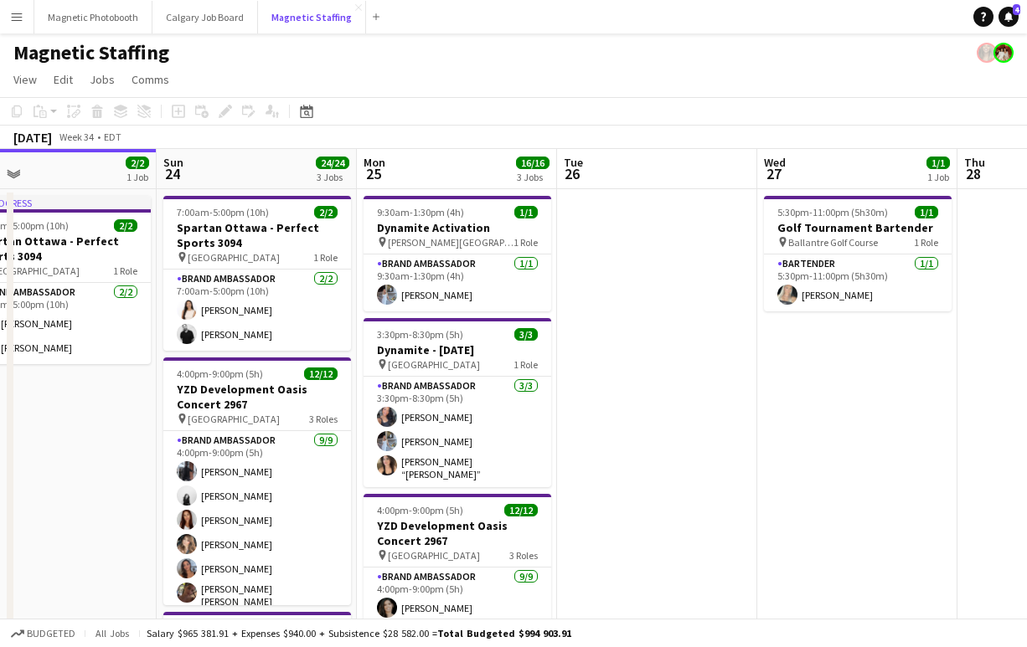
scroll to position [0, 384]
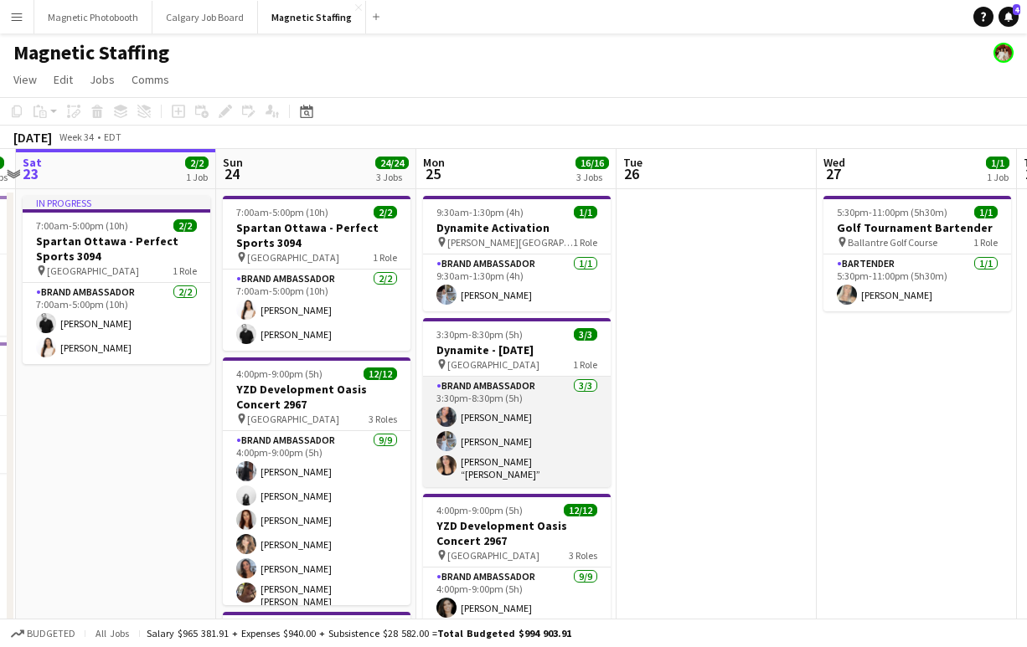
click at [528, 436] on app-card-role "Brand Ambassador [DATE] 3:30pm-8:30pm (5h) [PERSON_NAME] [PERSON_NAME] [PERSON_…" at bounding box center [517, 432] width 188 height 111
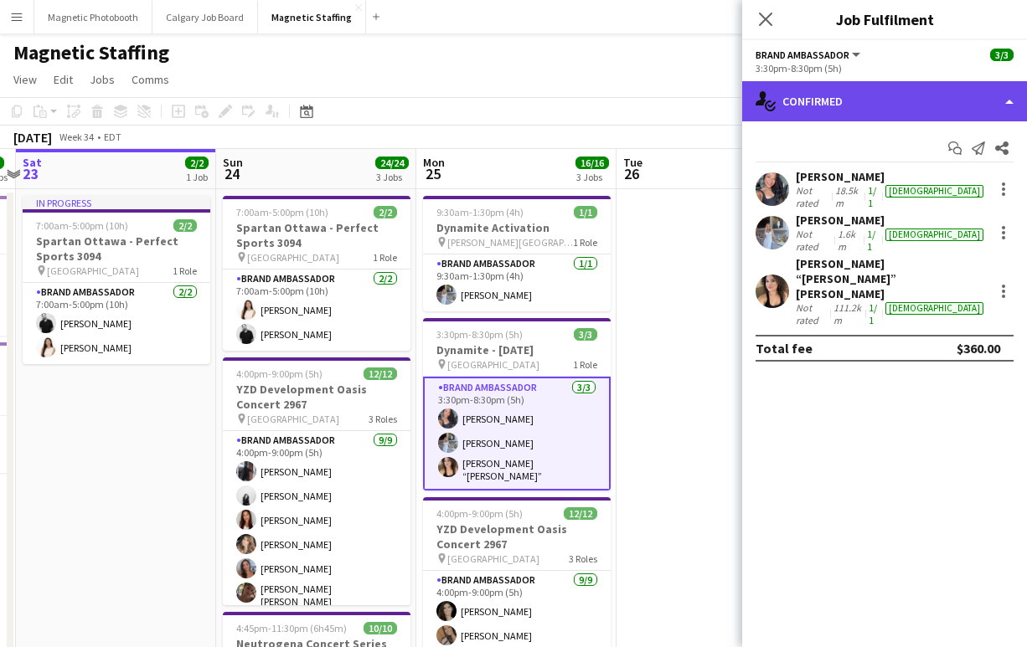
click at [869, 94] on div "single-neutral-actions-check-2 Confirmed" at bounding box center [884, 101] width 285 height 40
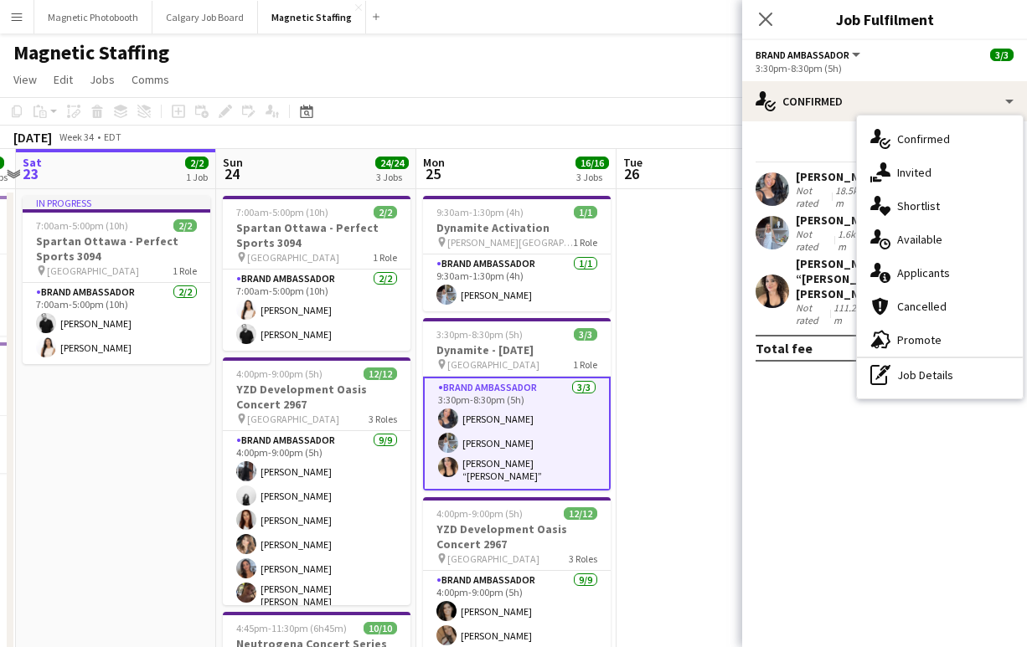
click at [951, 267] on div "single-neutral-actions-information Applicants" at bounding box center [940, 273] width 166 height 34
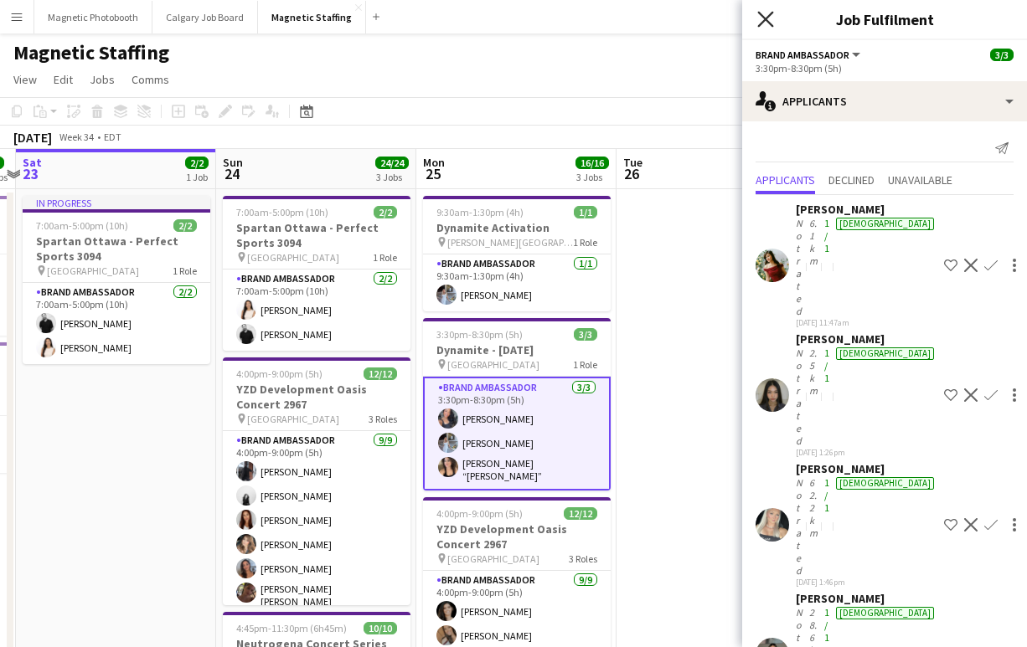
click at [763, 19] on icon at bounding box center [765, 19] width 16 height 16
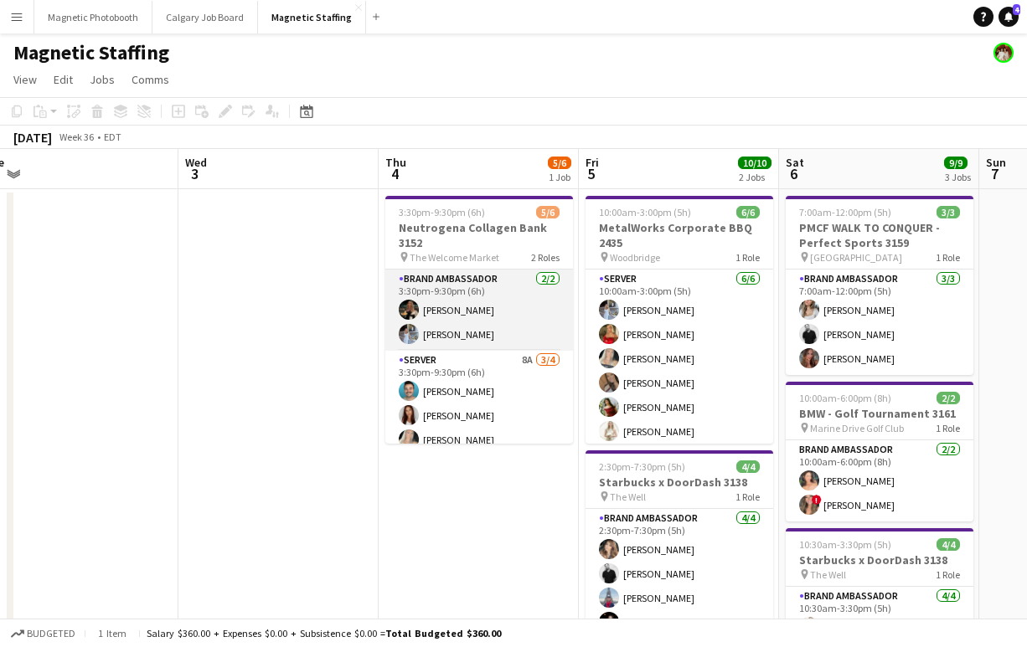
scroll to position [37, 0]
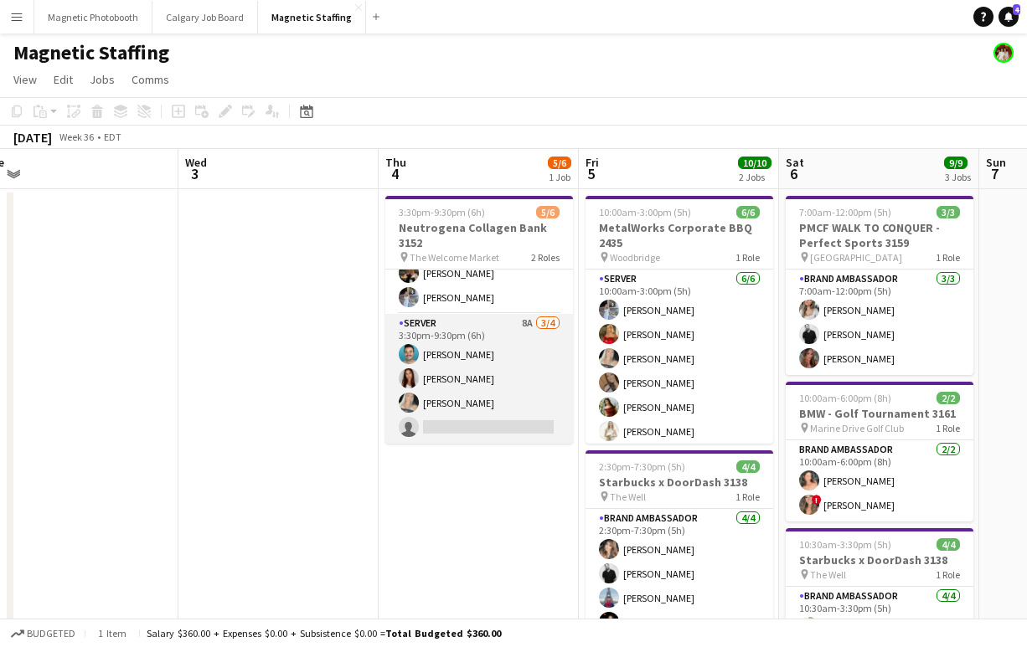
click at [474, 413] on app-card-role "Server 8A [DATE] 3:30pm-9:30pm (6h) [PERSON_NAME] [PERSON_NAME] [PERSON_NAME] s…" at bounding box center [479, 379] width 188 height 130
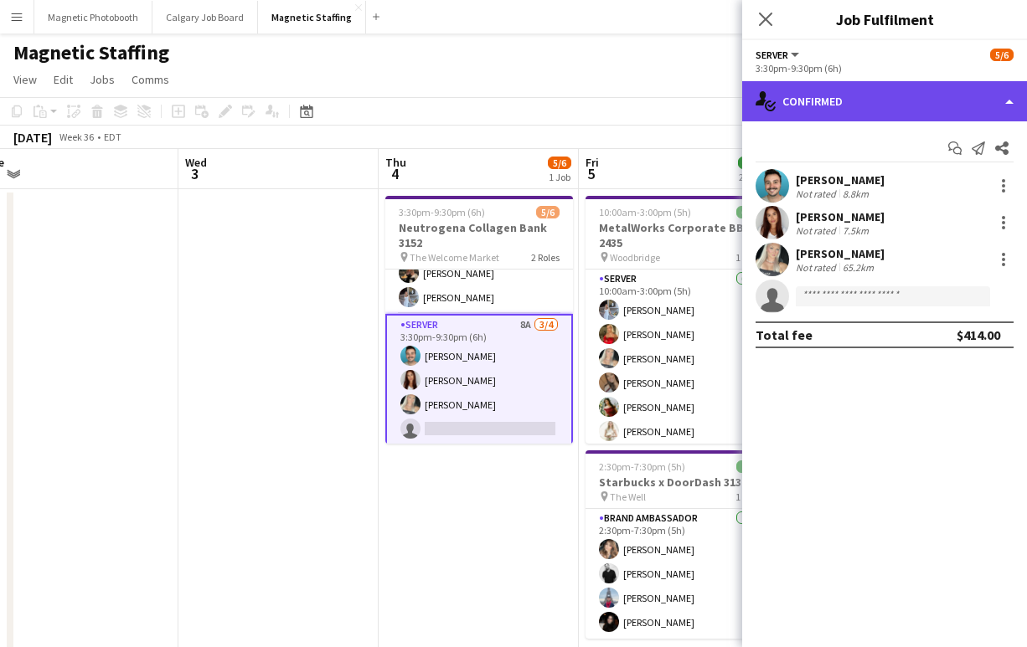
click at [809, 107] on div "single-neutral-actions-check-2 Confirmed" at bounding box center [884, 101] width 285 height 40
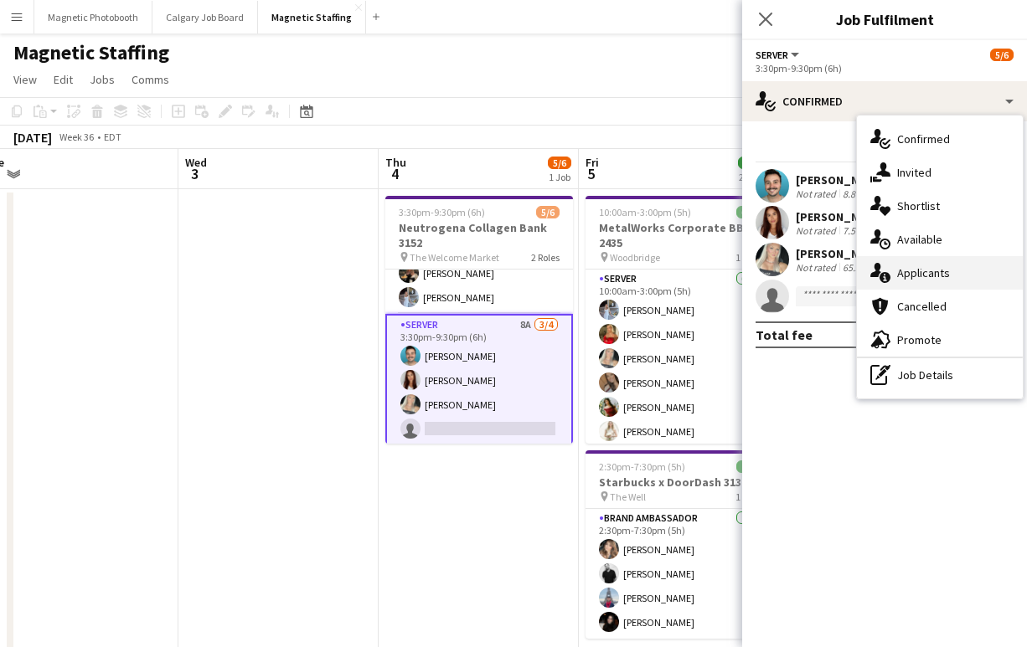
click at [910, 269] on div "single-neutral-actions-information Applicants" at bounding box center [940, 273] width 166 height 34
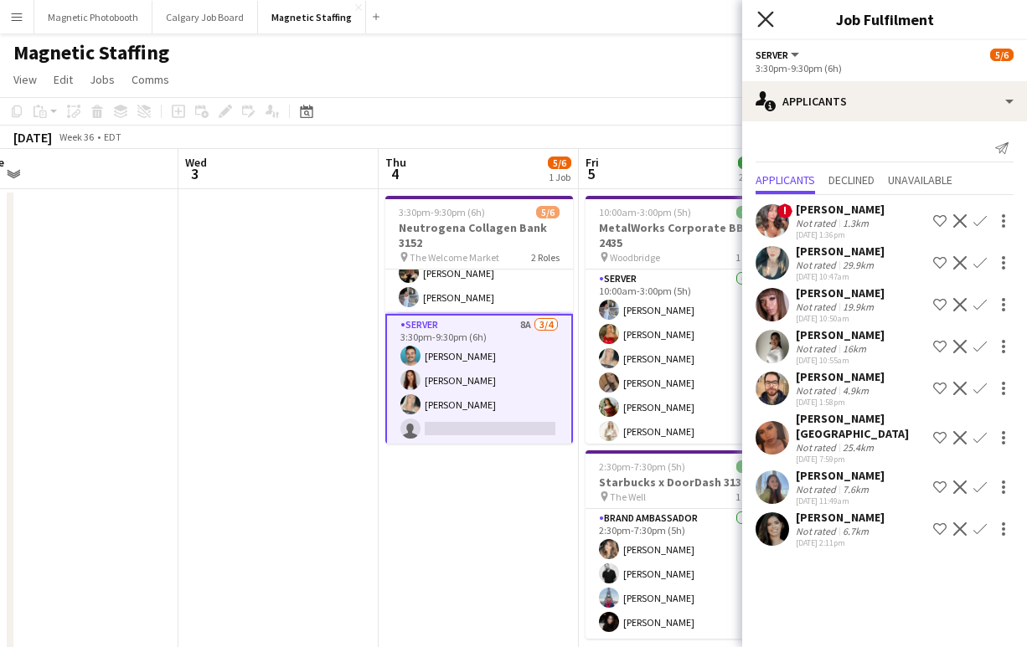
click at [761, 17] on icon at bounding box center [765, 19] width 16 height 16
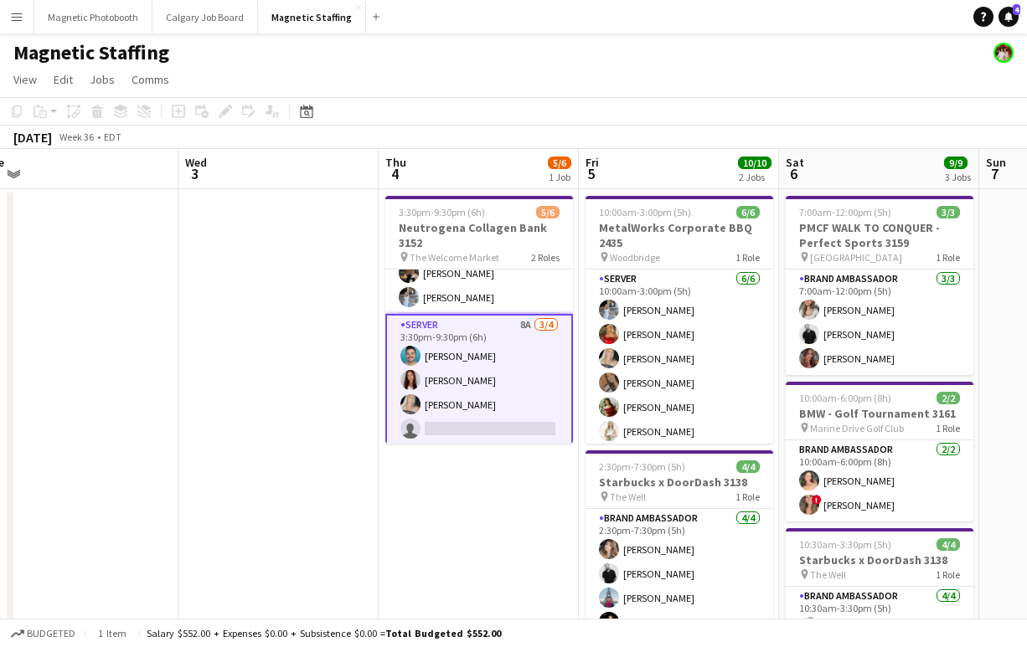
click at [443, 429] on app-card-role "Server 8A [DATE] 3:30pm-9:30pm (6h) [PERSON_NAME] [PERSON_NAME] [PERSON_NAME] s…" at bounding box center [479, 380] width 188 height 133
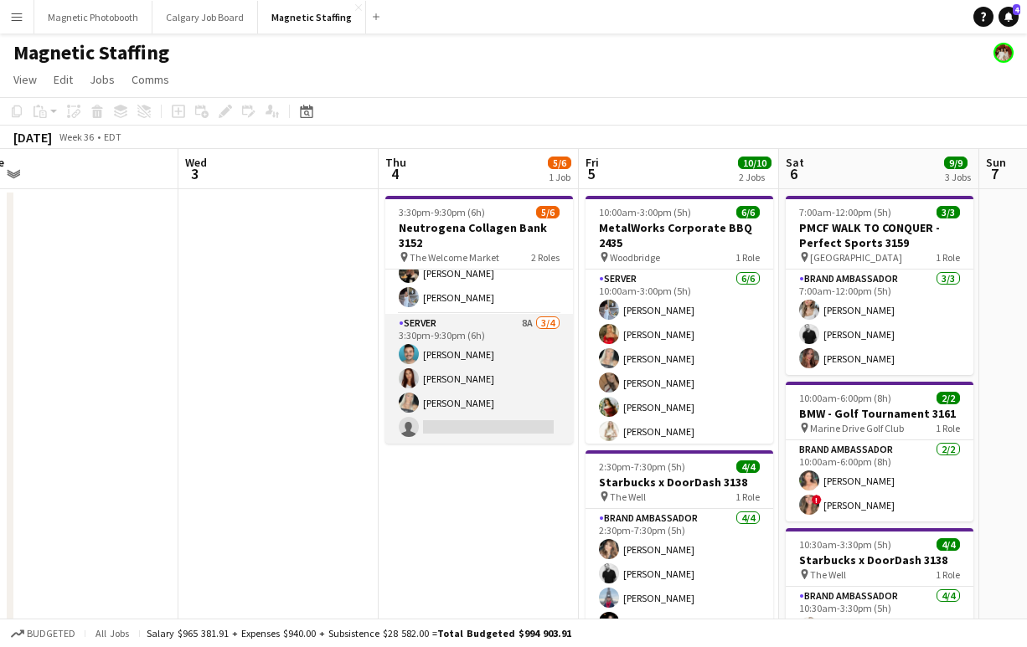
click at [482, 425] on app-card-role "Server 8A [DATE] 3:30pm-9:30pm (6h) [PERSON_NAME] [PERSON_NAME] [PERSON_NAME] s…" at bounding box center [479, 379] width 188 height 130
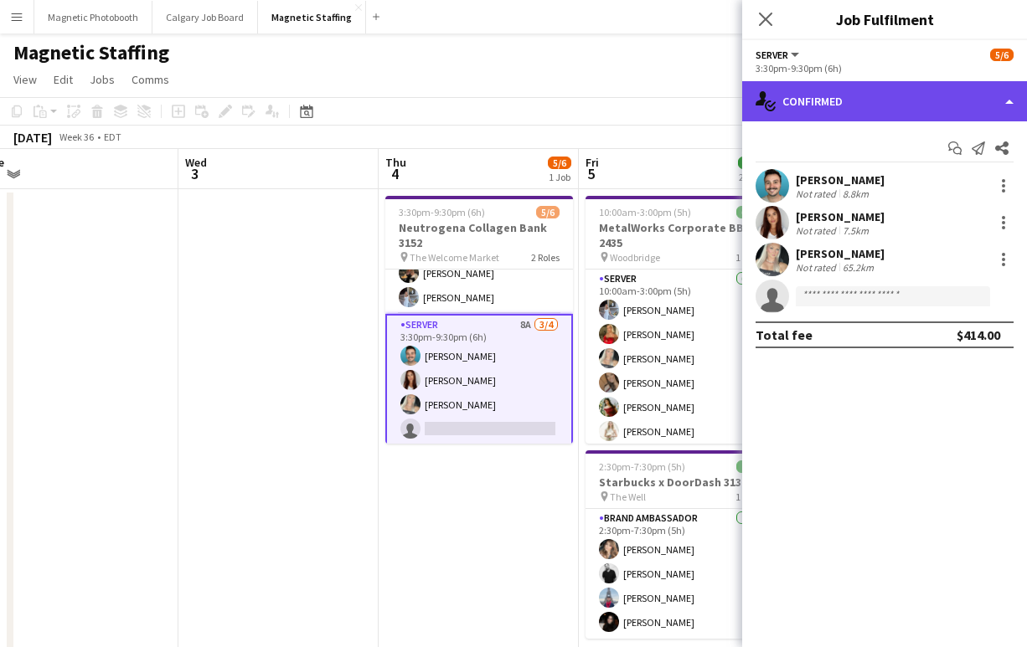
click at [834, 100] on div "single-neutral-actions-check-2 Confirmed" at bounding box center [884, 101] width 285 height 40
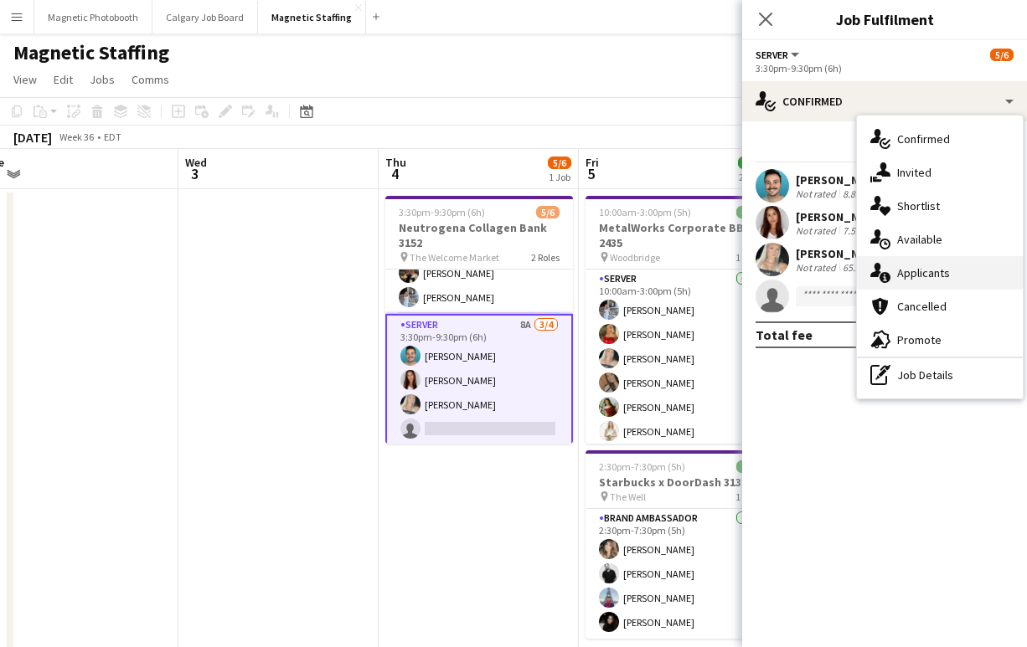
click at [920, 271] on div "single-neutral-actions-information Applicants" at bounding box center [940, 273] width 166 height 34
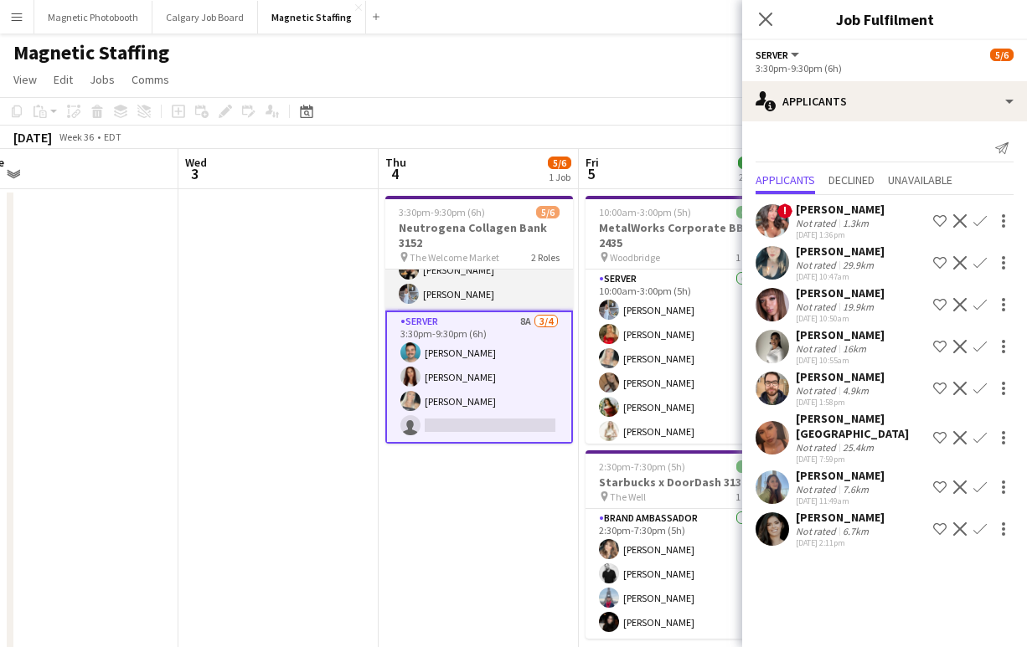
scroll to position [39, 0]
click at [814, 343] on div "Not rated" at bounding box center [818, 349] width 44 height 13
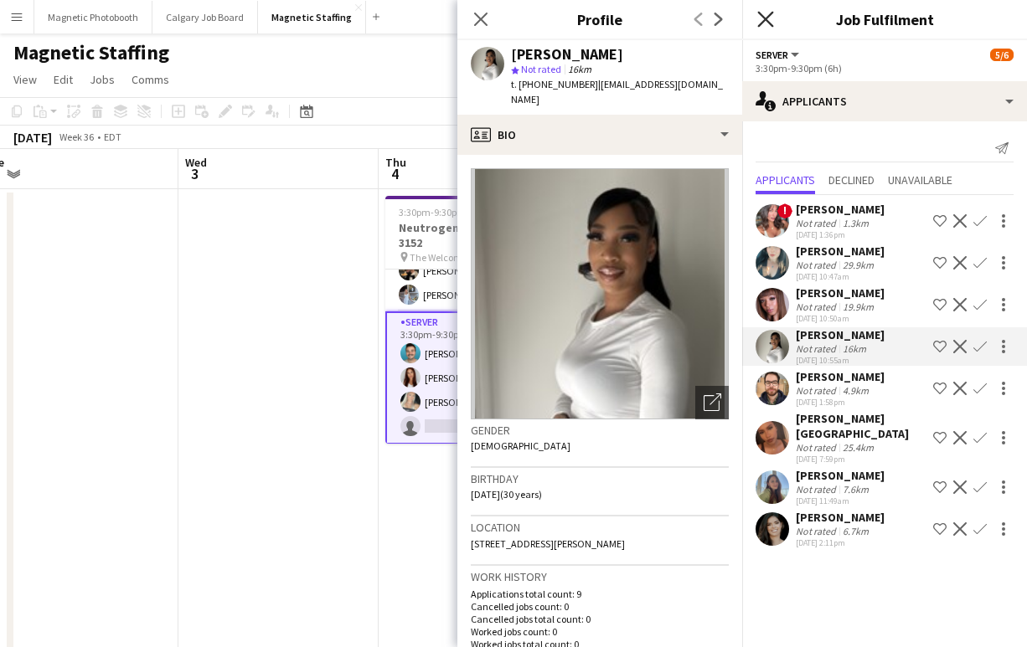
click at [763, 14] on icon "Close pop-in" at bounding box center [765, 19] width 16 height 16
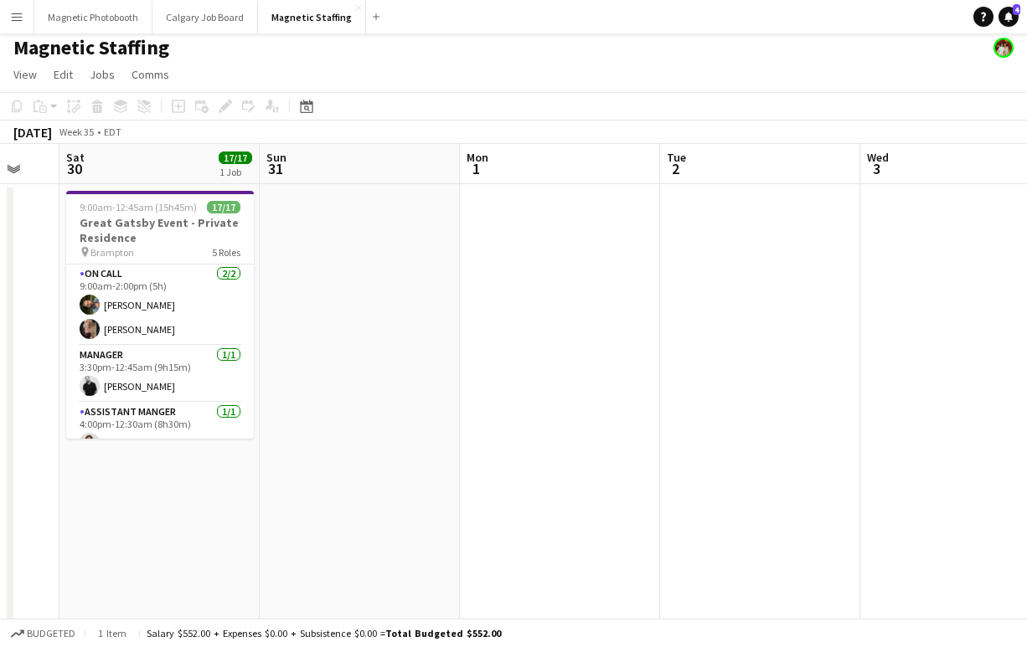
scroll to position [0, 505]
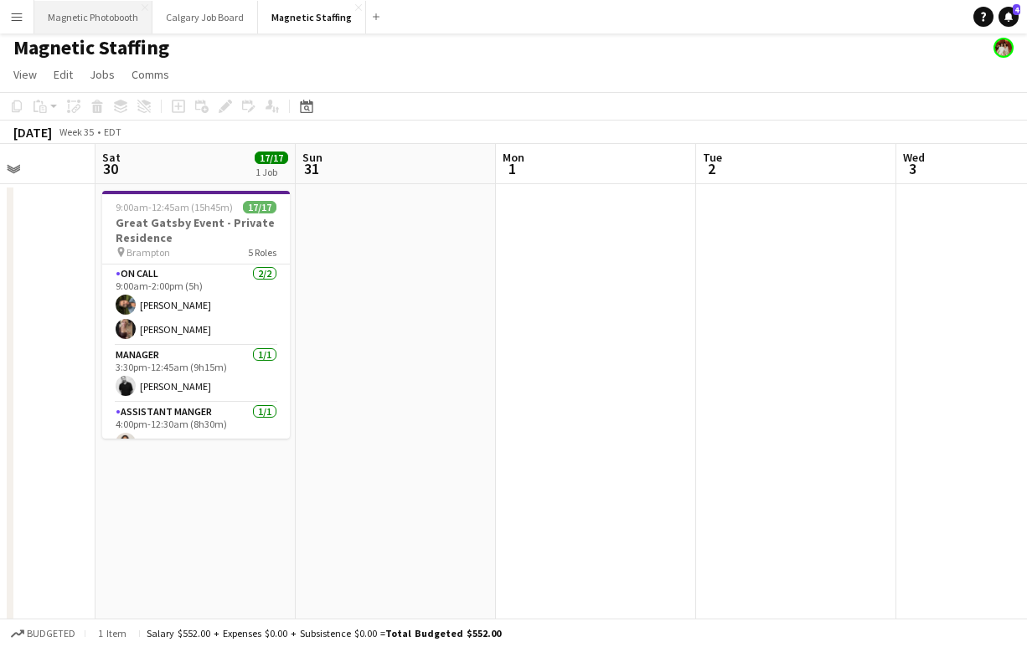
click at [126, 23] on button "Magnetic Photobooth Close" at bounding box center [93, 17] width 118 height 33
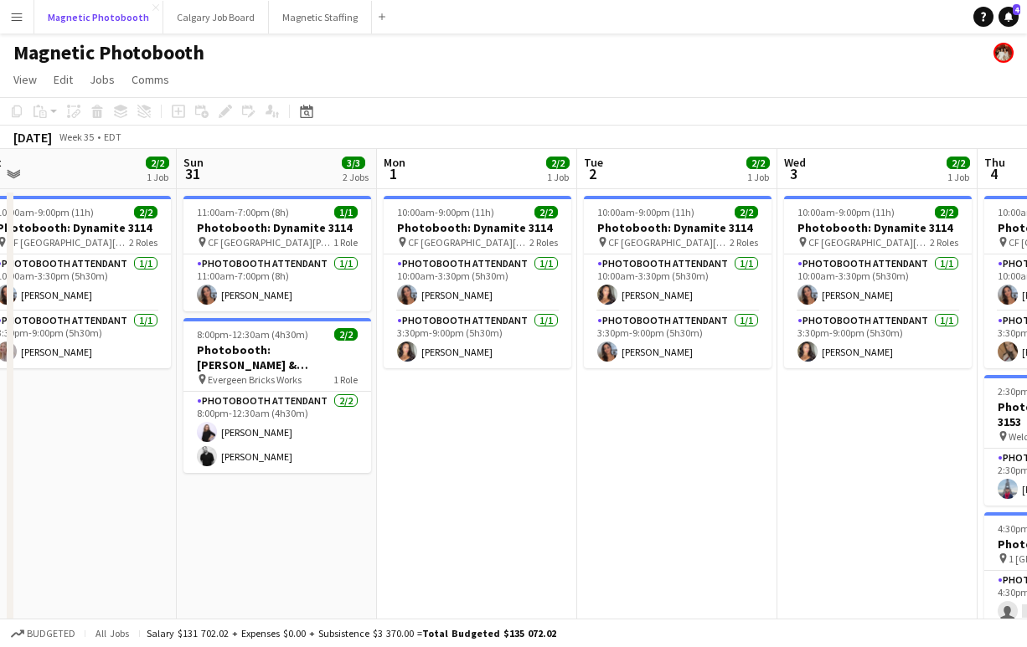
scroll to position [0, 836]
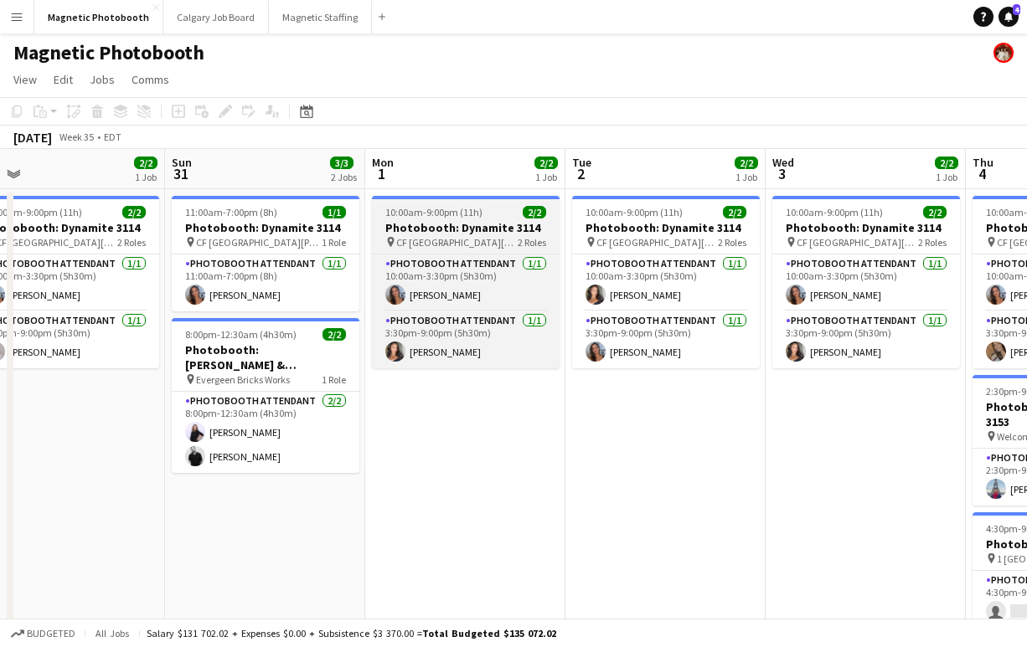
click at [412, 221] on h3 "Photobooth: Dynamite 3114" at bounding box center [466, 227] width 188 height 15
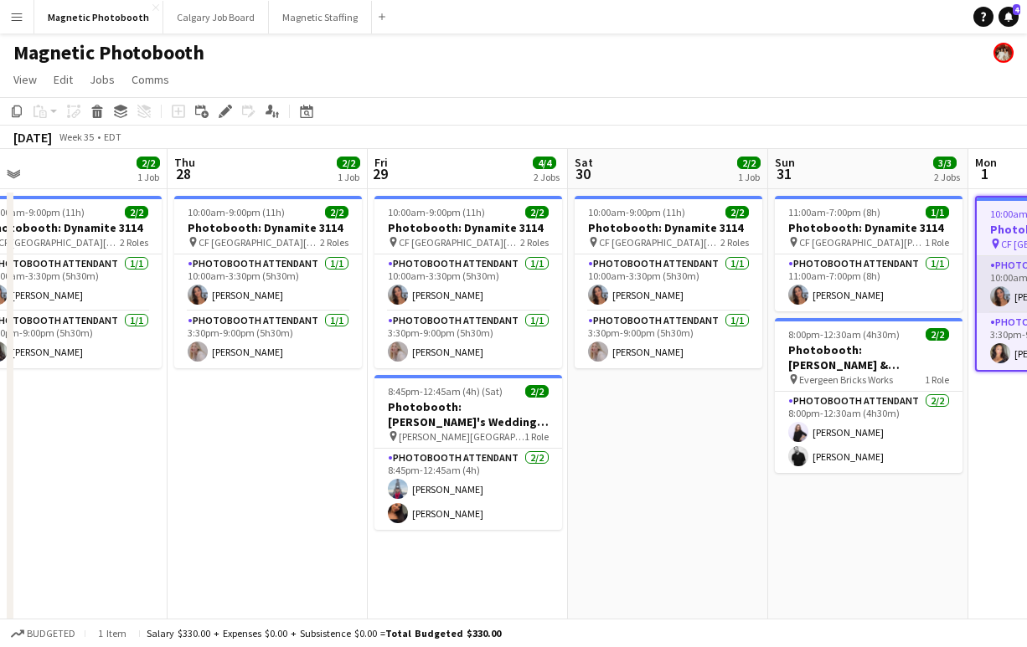
scroll to position [0, 420]
